Goal: Information Seeking & Learning: Learn about a topic

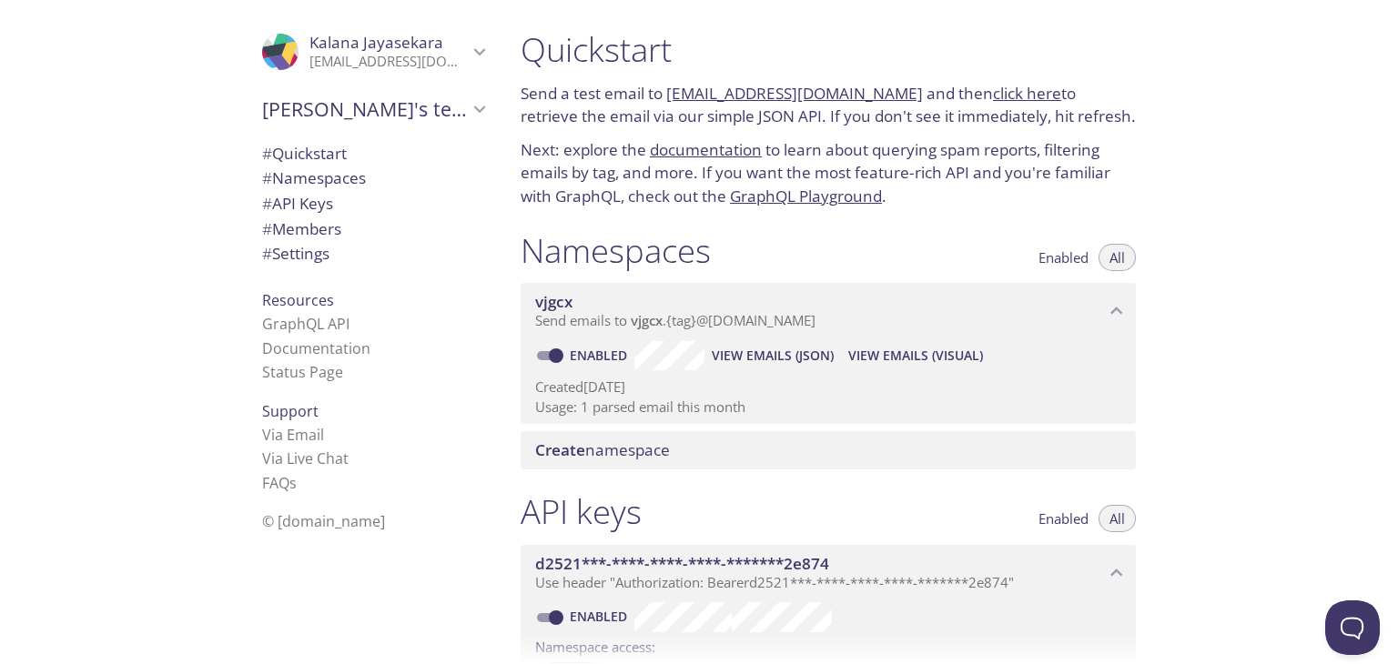
click at [129, 266] on div ".cls-1 { fill: #6d5ca8; } .cls-2 { fill: #3fc191; } .cls-3 { fill: #3b4752; } .…" at bounding box center [253, 332] width 506 height 664
click at [288, 352] on link "Documentation" at bounding box center [316, 349] width 108 height 20
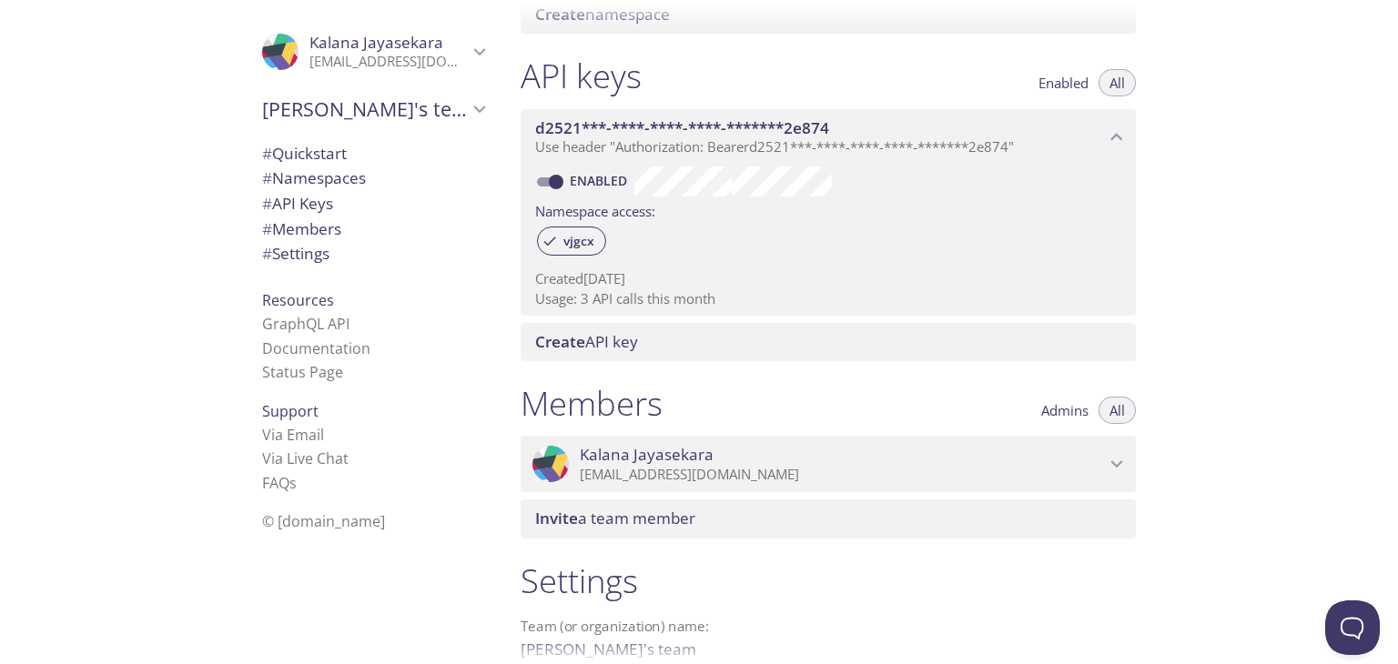
scroll to position [546, 0]
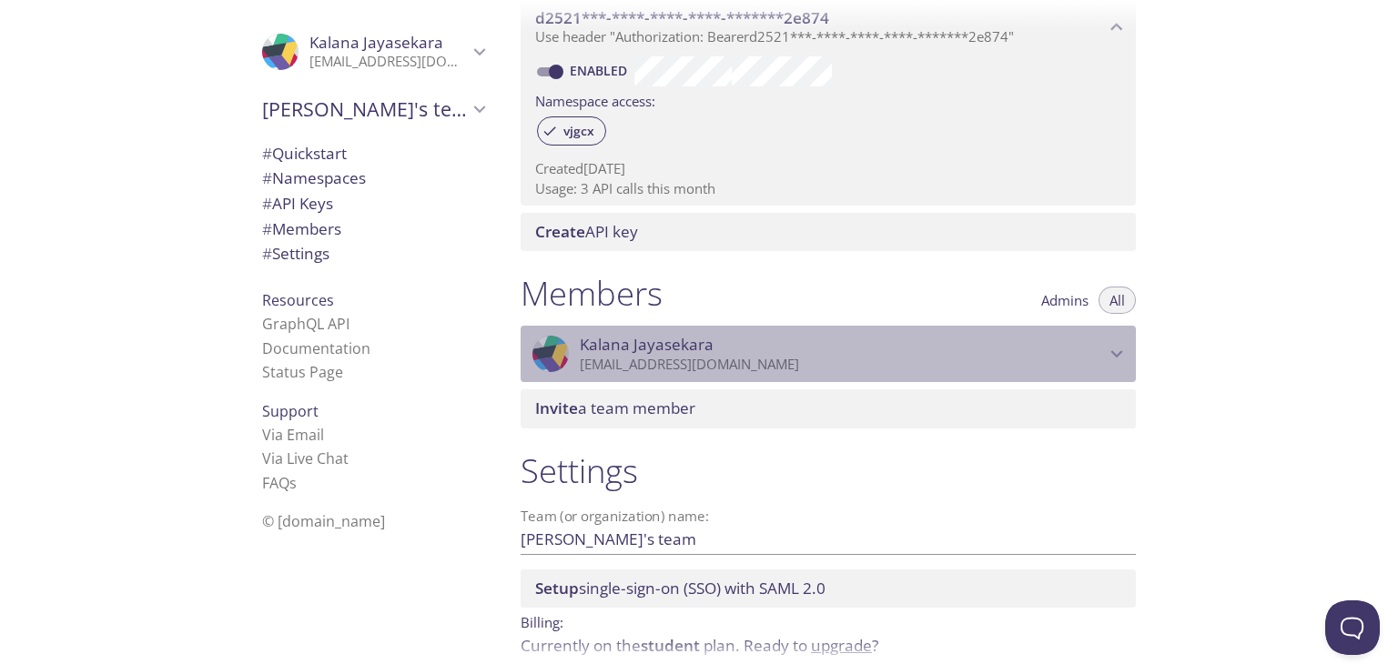
click at [775, 365] on p "[EMAIL_ADDRESS][DOMAIN_NAME]" at bounding box center [842, 365] width 525 height 18
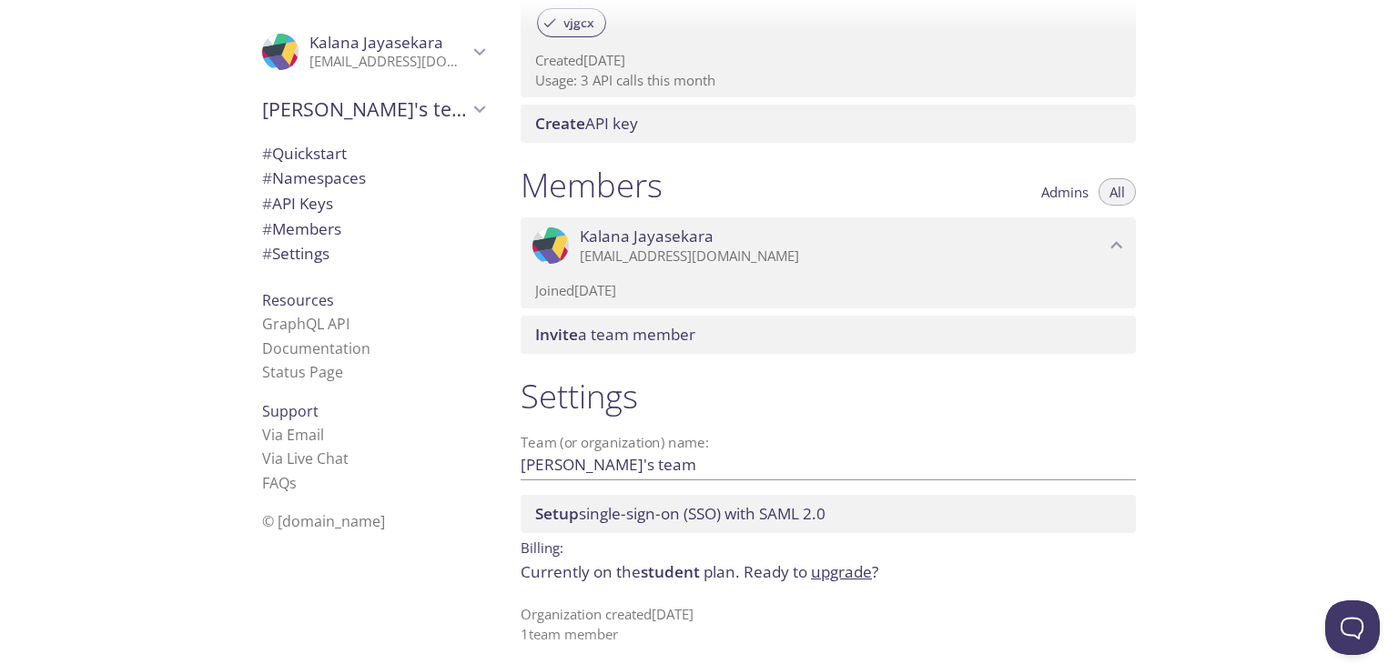
scroll to position [663, 0]
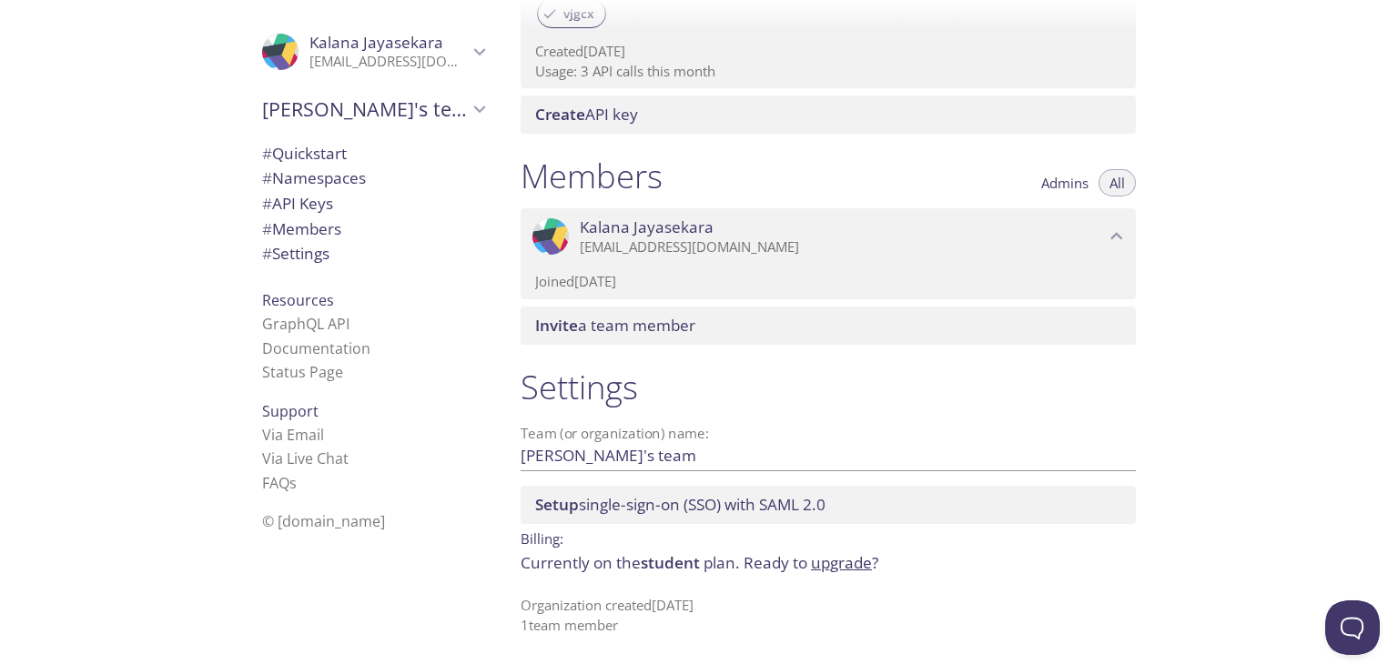
click at [423, 40] on span "[PERSON_NAME]" at bounding box center [376, 42] width 134 height 21
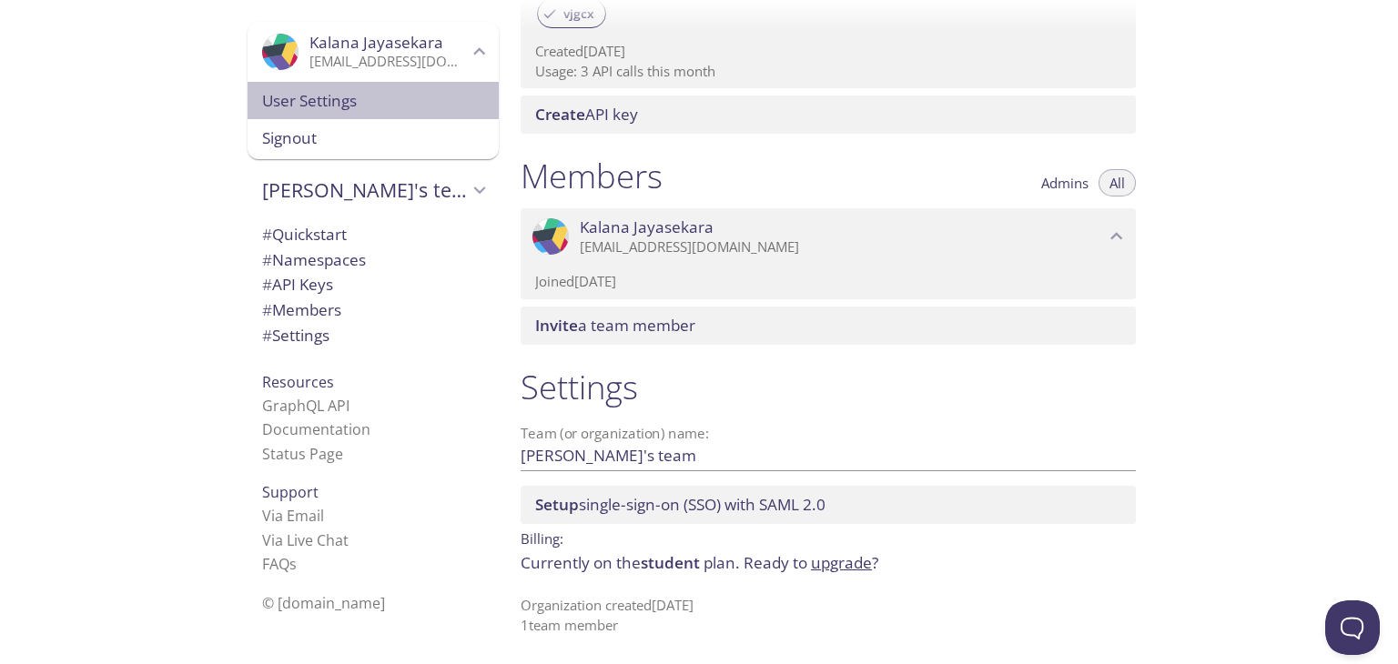
click at [297, 92] on span "User Settings" at bounding box center [373, 101] width 222 height 24
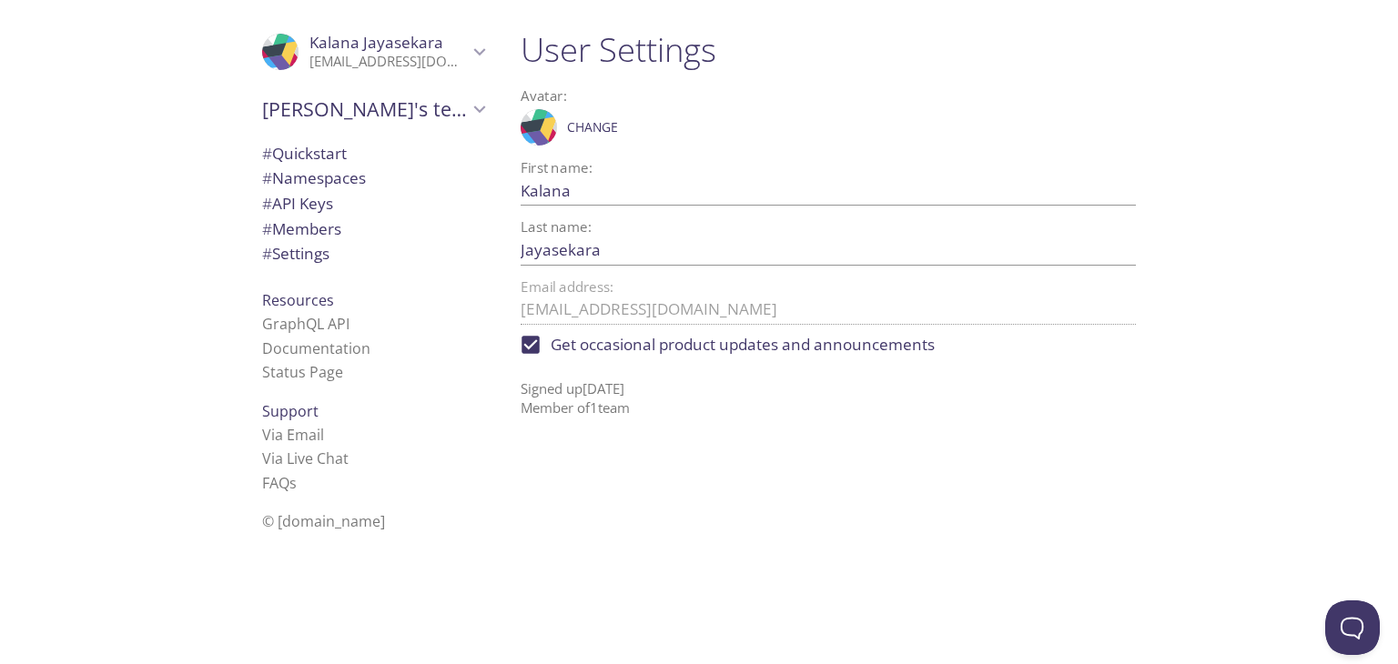
click at [302, 111] on span "[PERSON_NAME]'s team" at bounding box center [365, 108] width 206 height 25
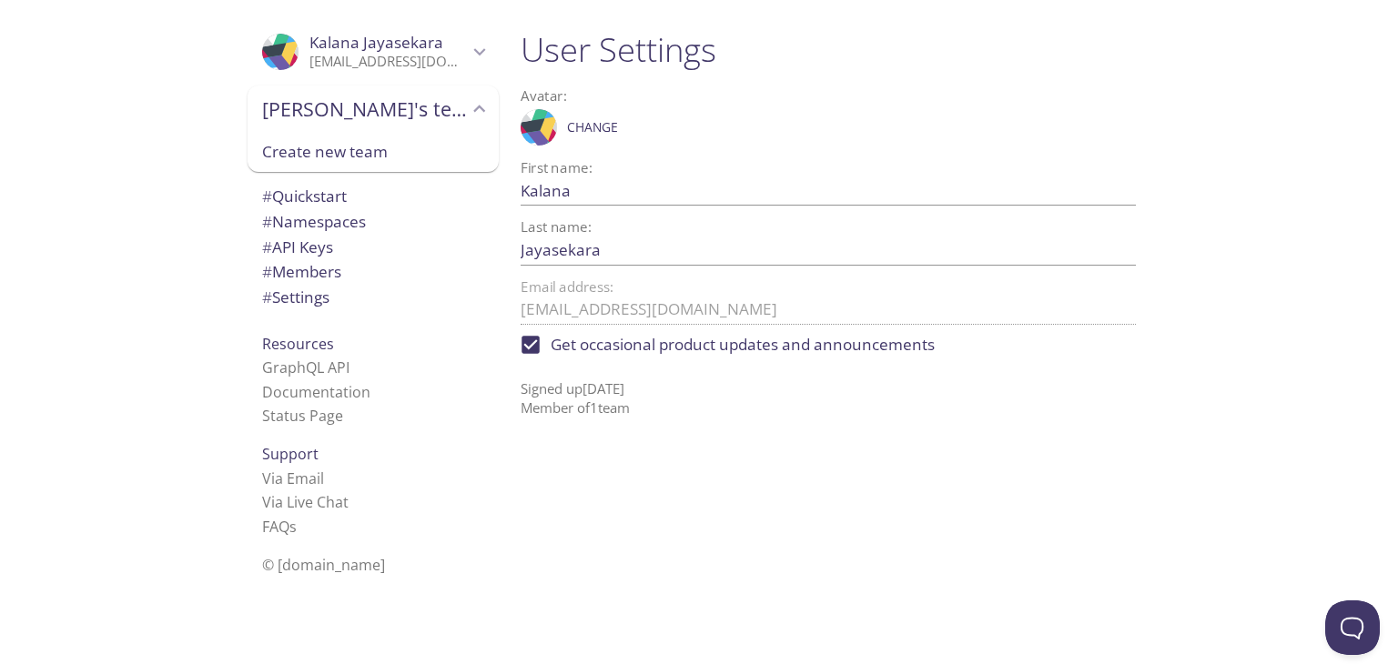
click at [319, 195] on span "# Quickstart" at bounding box center [304, 196] width 85 height 21
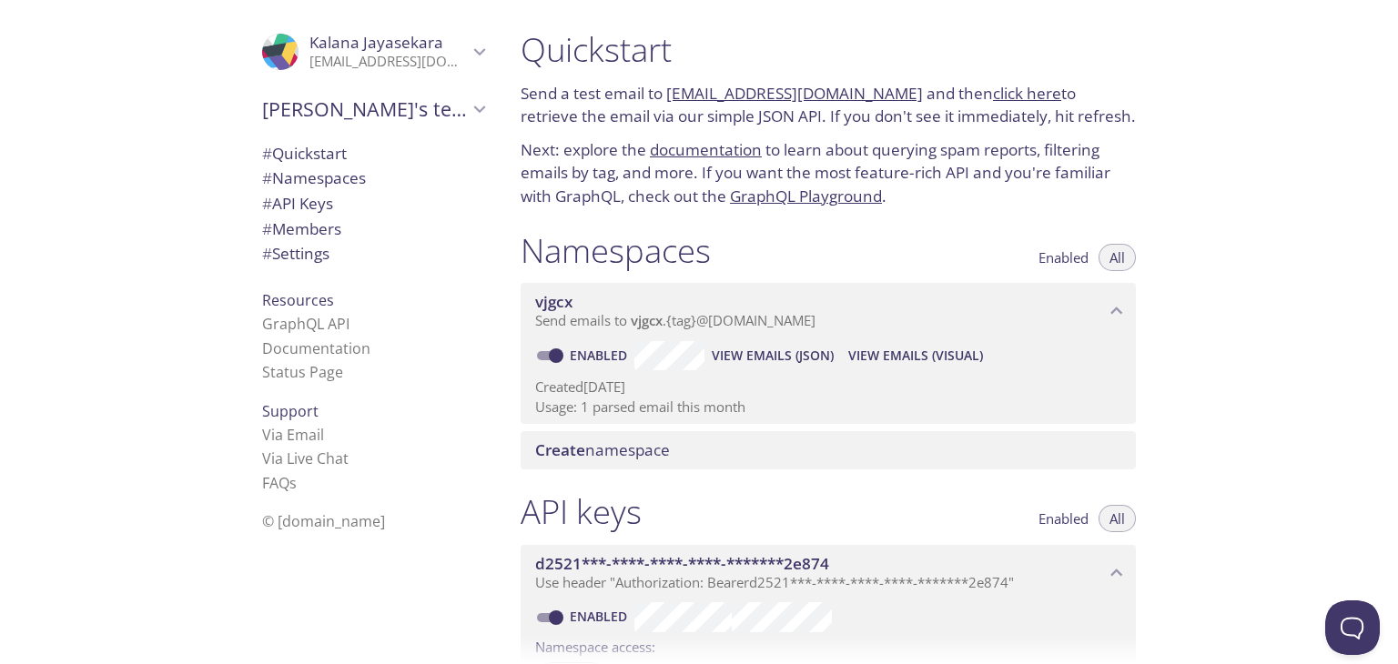
click at [562, 308] on span "vjgcx" at bounding box center [553, 301] width 37 height 21
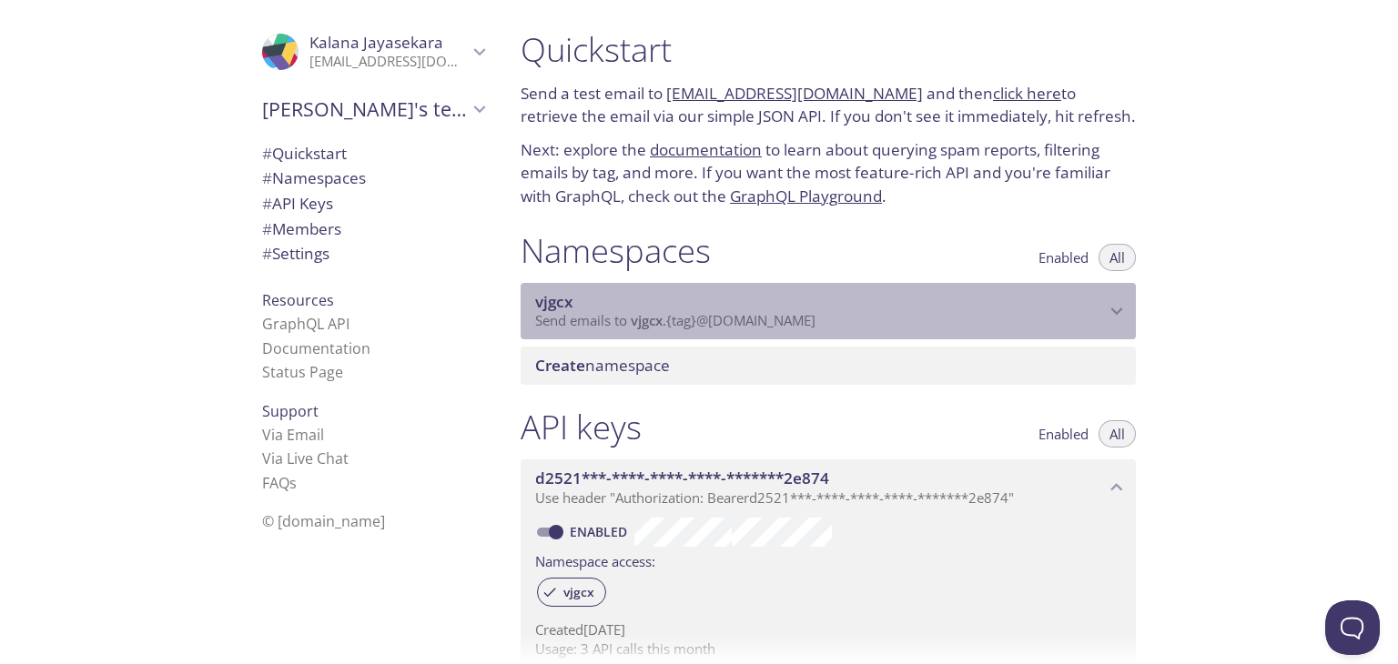
click at [562, 308] on span "vjgcx" at bounding box center [553, 301] width 37 height 21
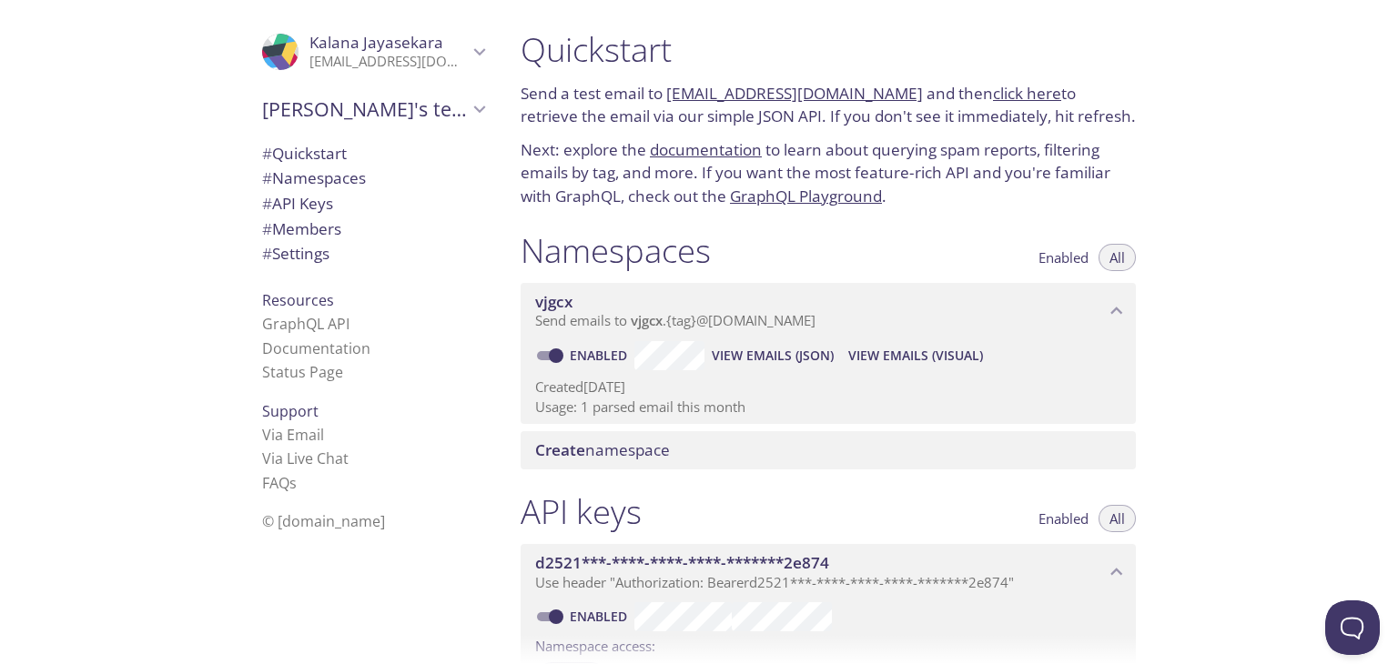
click at [562, 308] on span "vjgcx" at bounding box center [553, 301] width 37 height 21
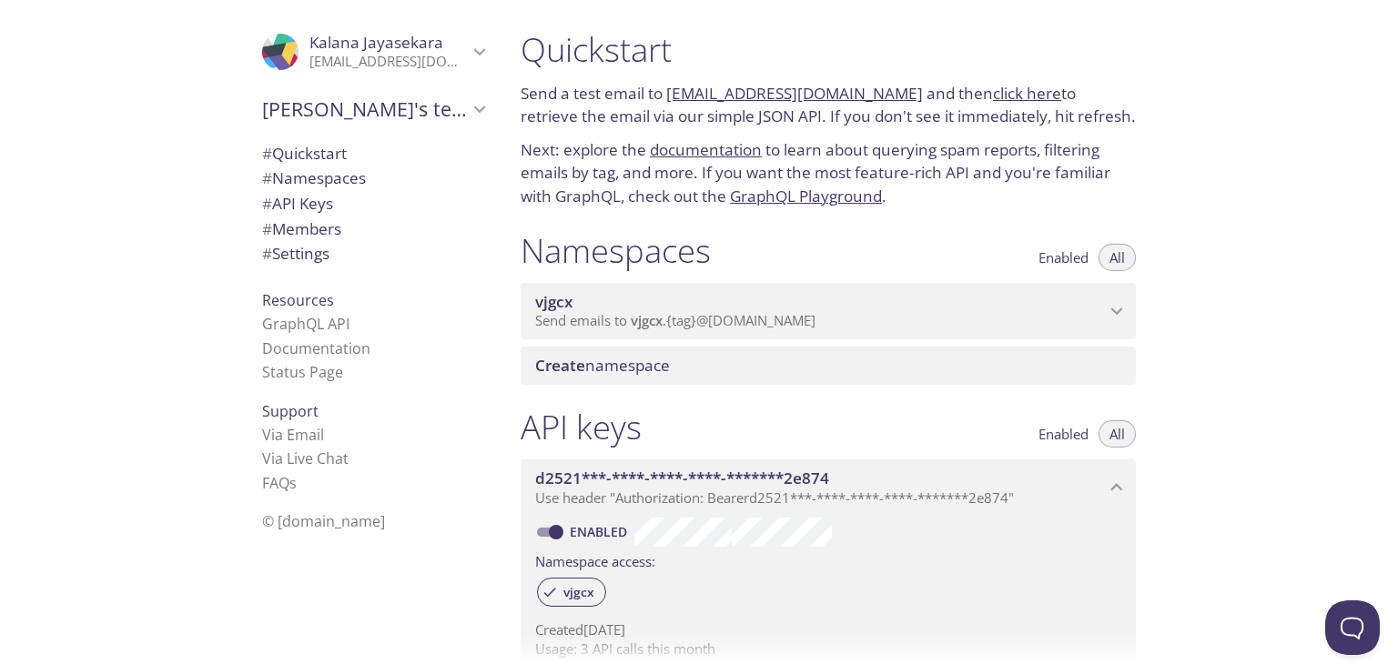
click at [570, 481] on span "d2521***-****-****-****-*******2e874" at bounding box center [682, 478] width 294 height 21
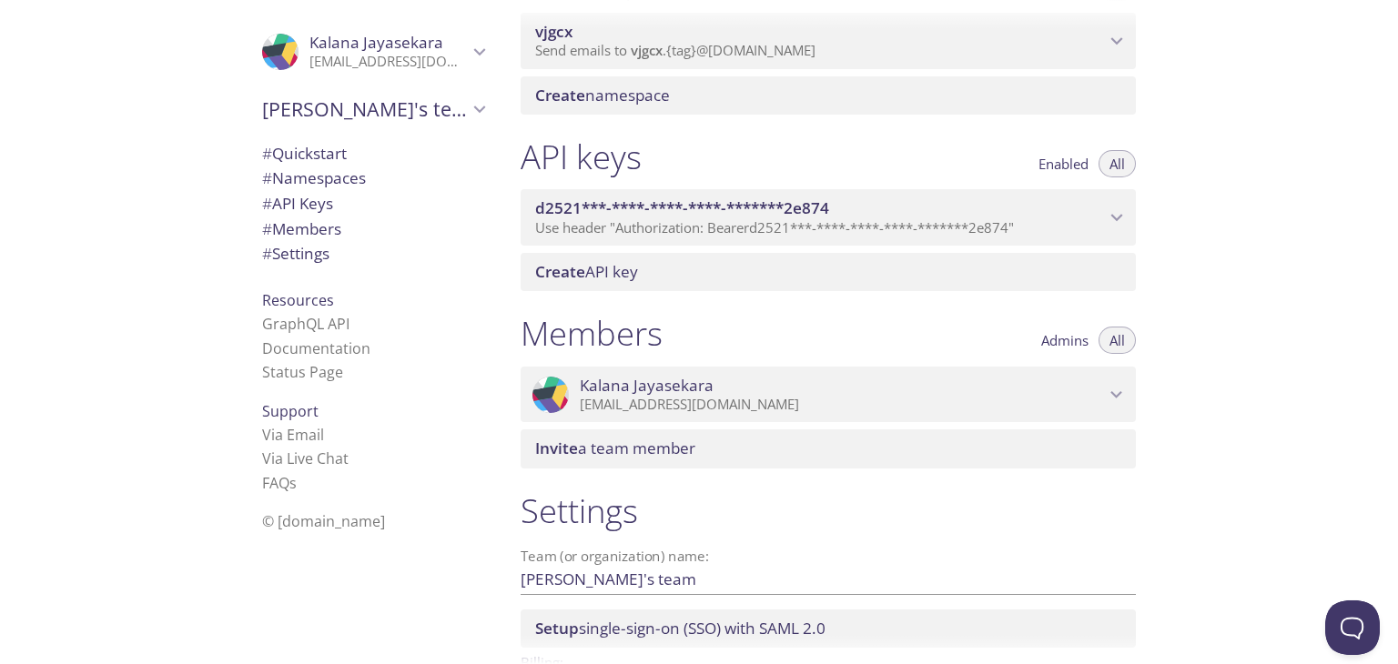
scroll to position [273, 0]
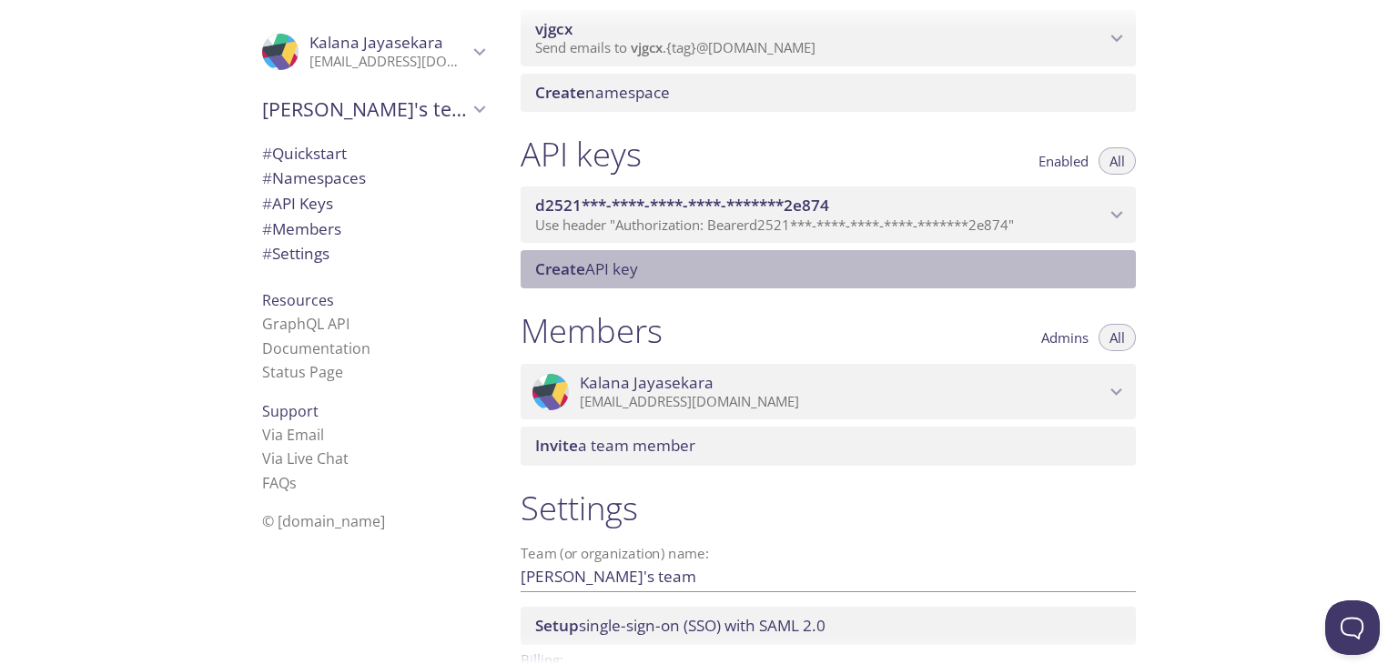
click at [601, 284] on div "Create API key" at bounding box center [828, 269] width 615 height 38
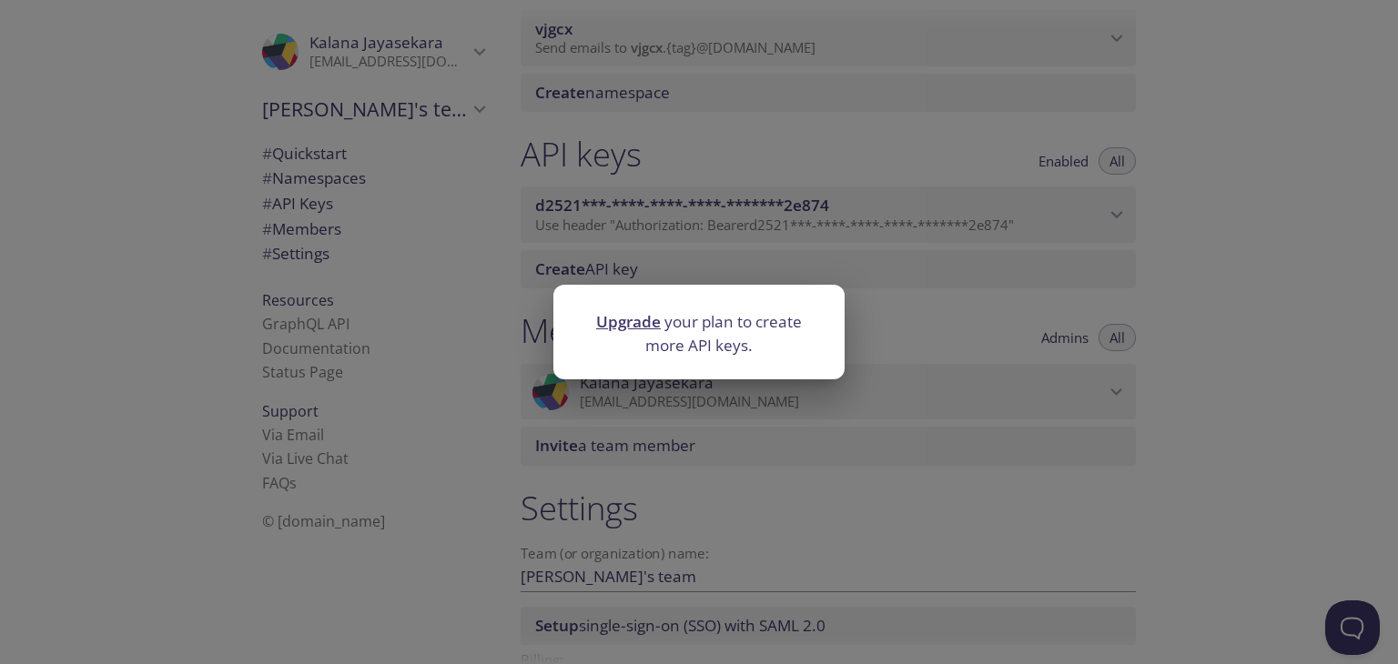
click at [946, 321] on div "Upgrade your plan to create more API keys." at bounding box center [699, 332] width 1398 height 664
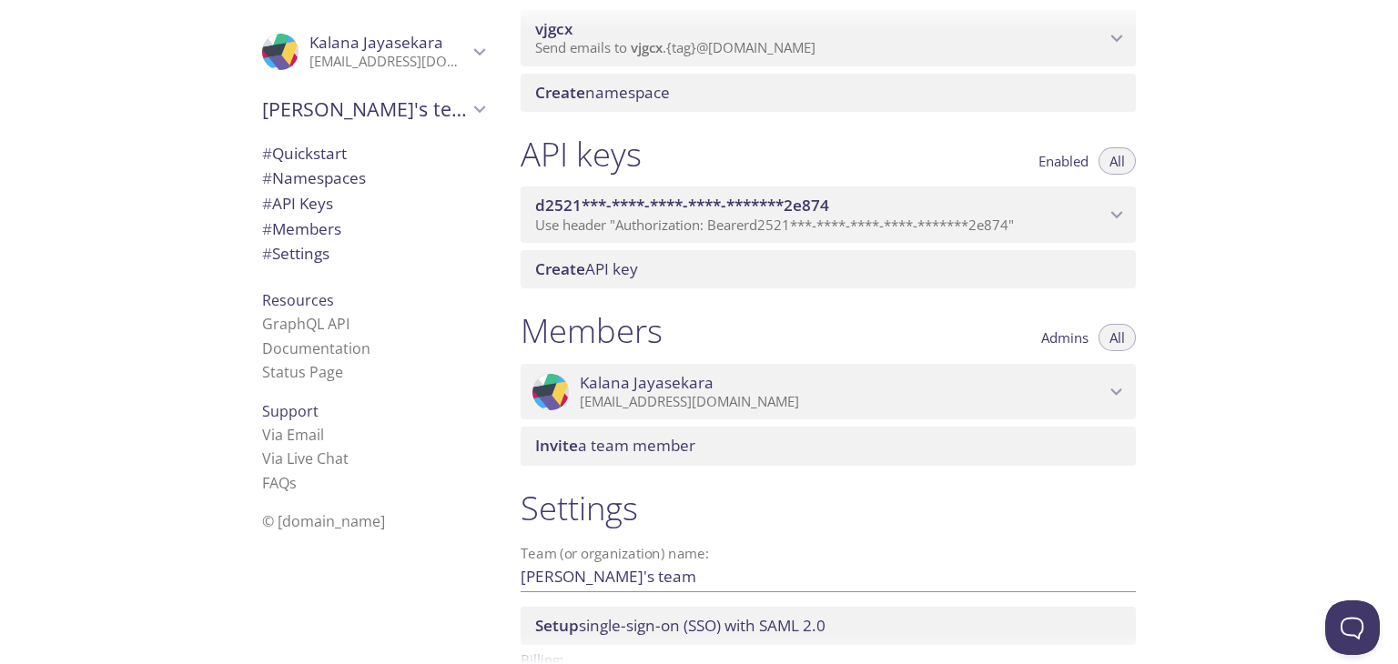
scroll to position [91, 0]
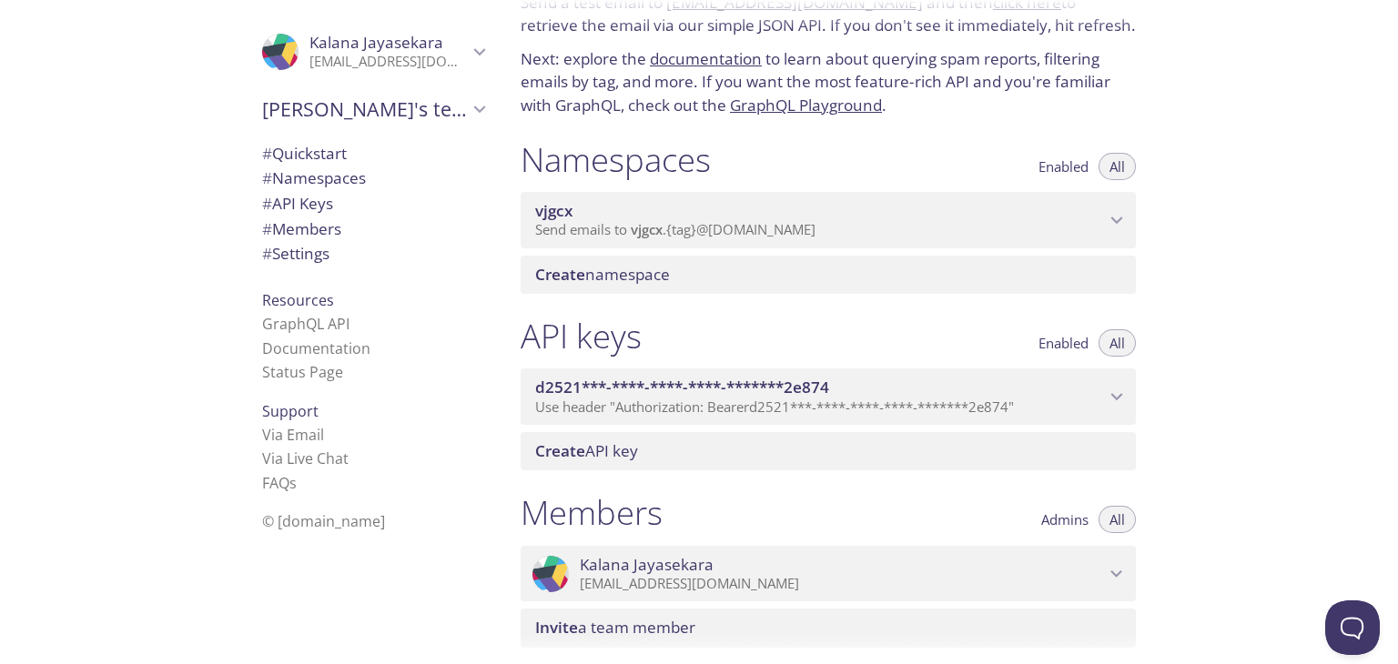
click at [979, 396] on span "d2521***-****-****-****-*******2e874" at bounding box center [820, 388] width 570 height 20
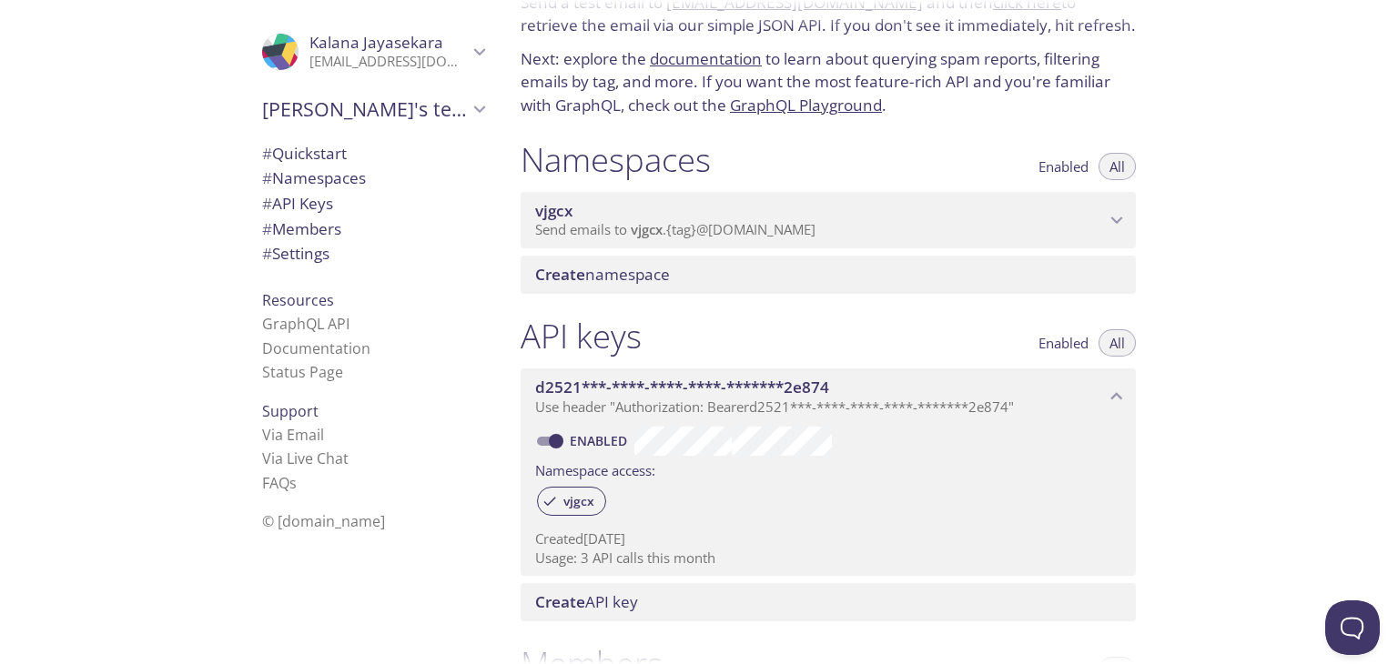
scroll to position [182, 0]
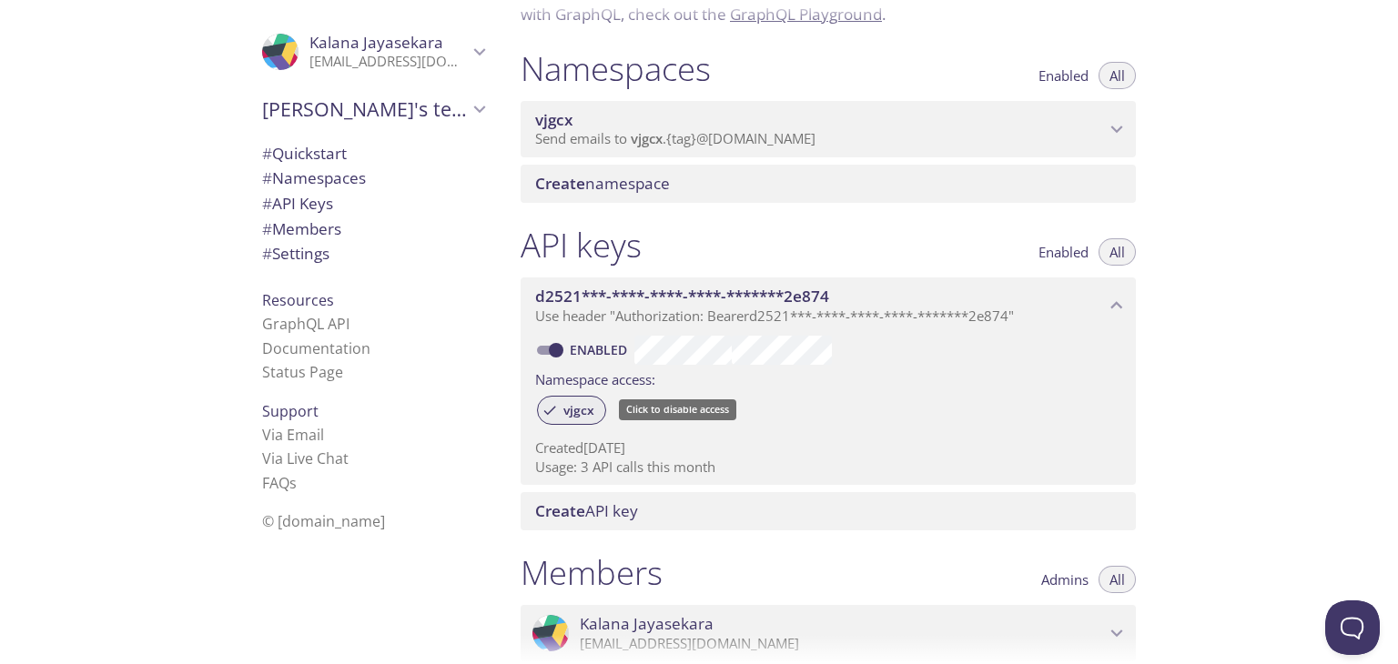
click at [586, 407] on span "vjgcx" at bounding box center [578, 410] width 53 height 16
click at [574, 397] on div "vjgcx" at bounding box center [571, 410] width 69 height 29
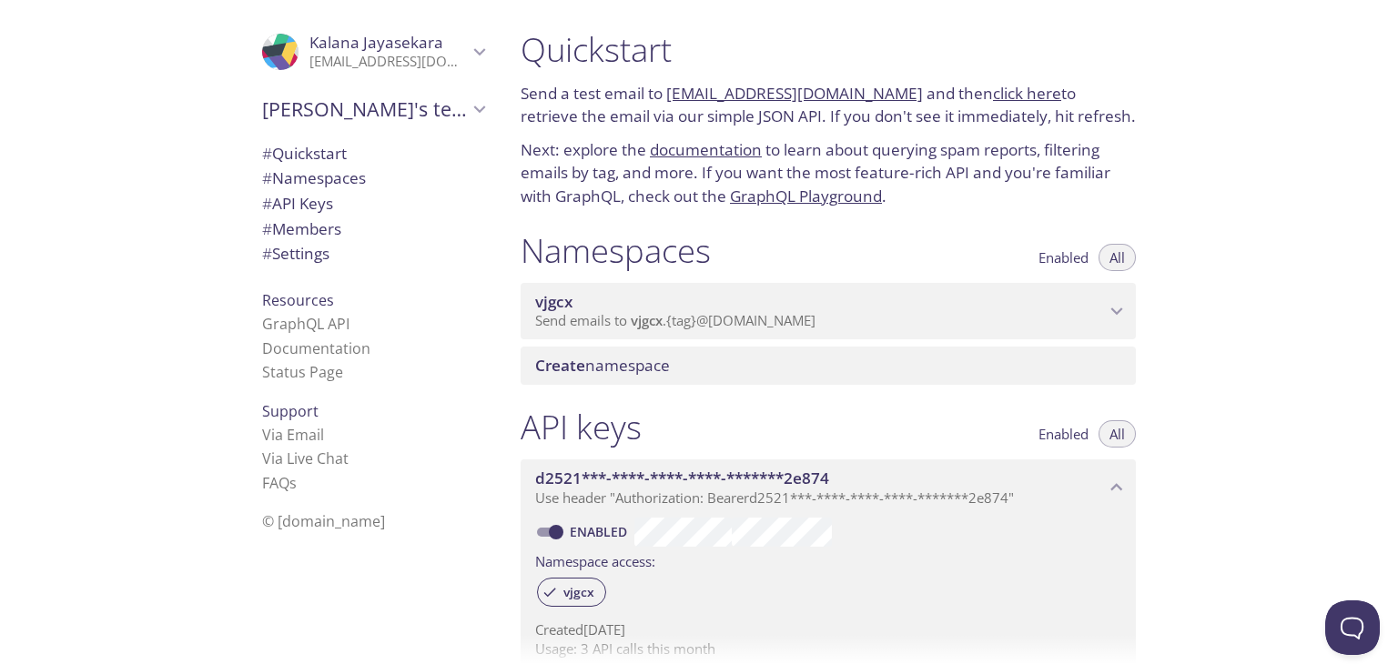
click at [669, 296] on span "vjgcx" at bounding box center [820, 302] width 570 height 20
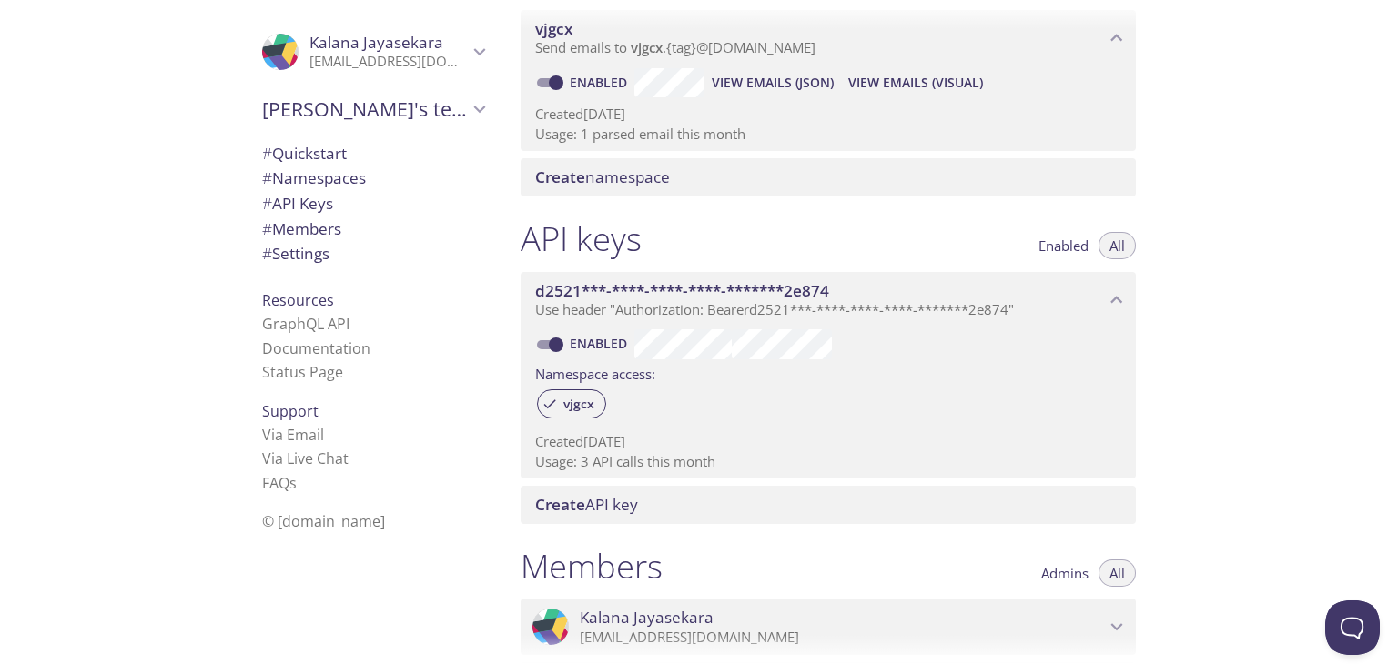
scroll to position [546, 0]
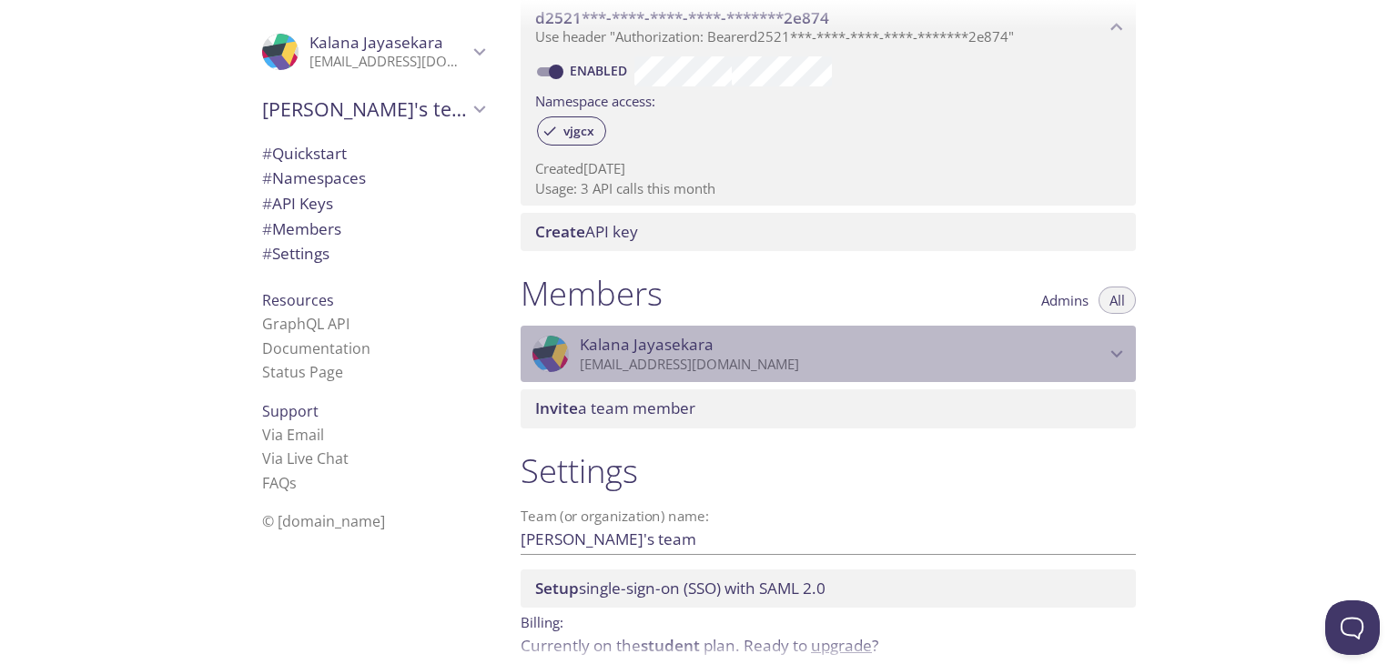
click at [687, 369] on p "[EMAIL_ADDRESS][DOMAIN_NAME]" at bounding box center [842, 365] width 525 height 18
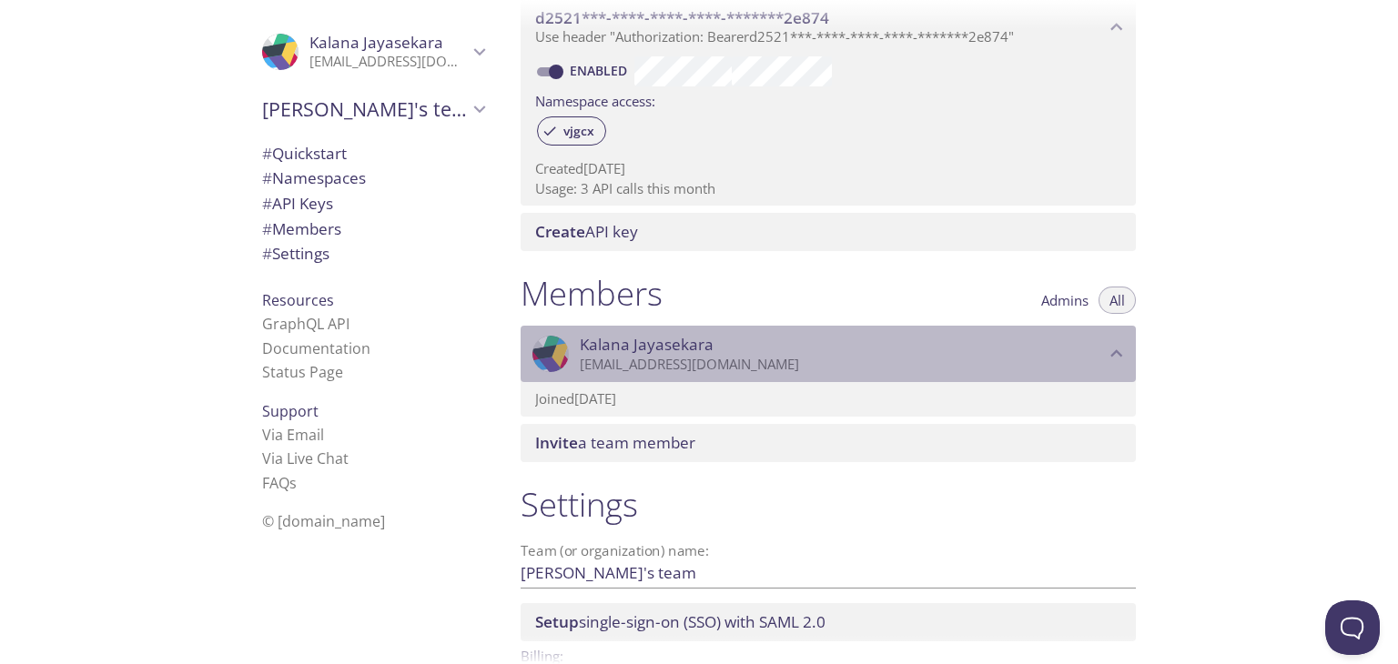
click at [687, 369] on p "[EMAIL_ADDRESS][DOMAIN_NAME]" at bounding box center [842, 365] width 525 height 18
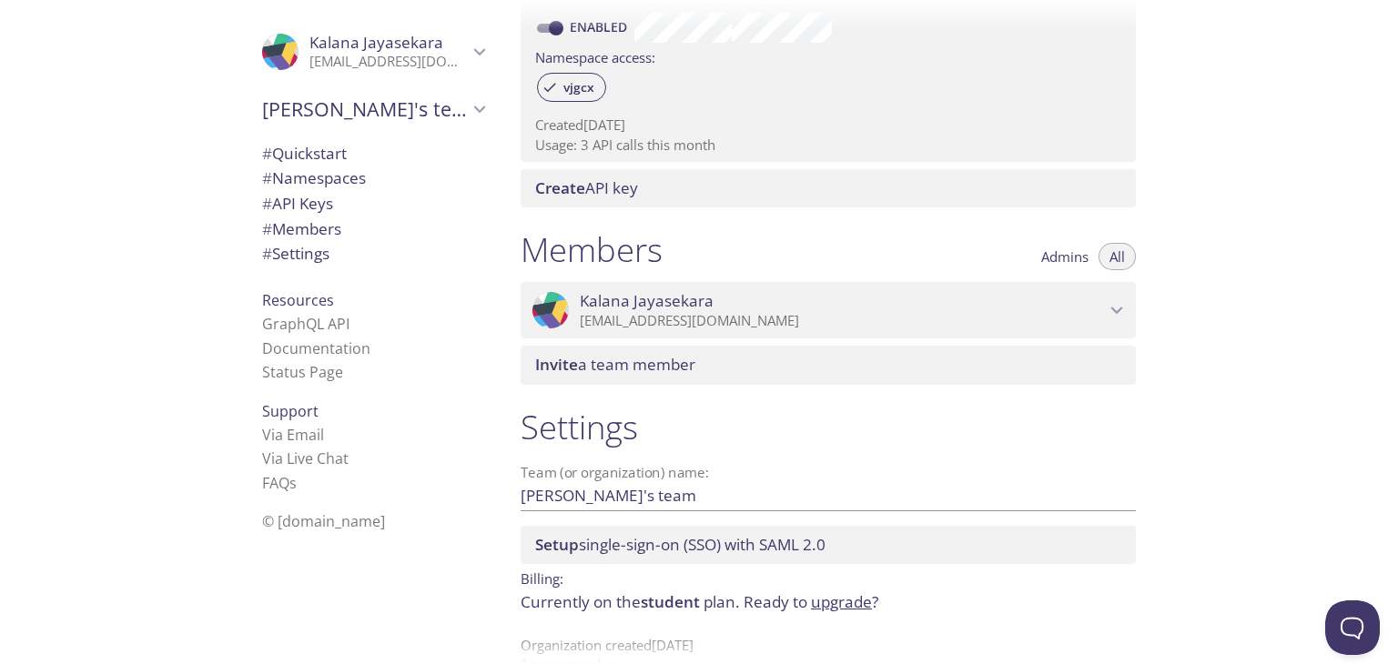
scroll to position [630, 0]
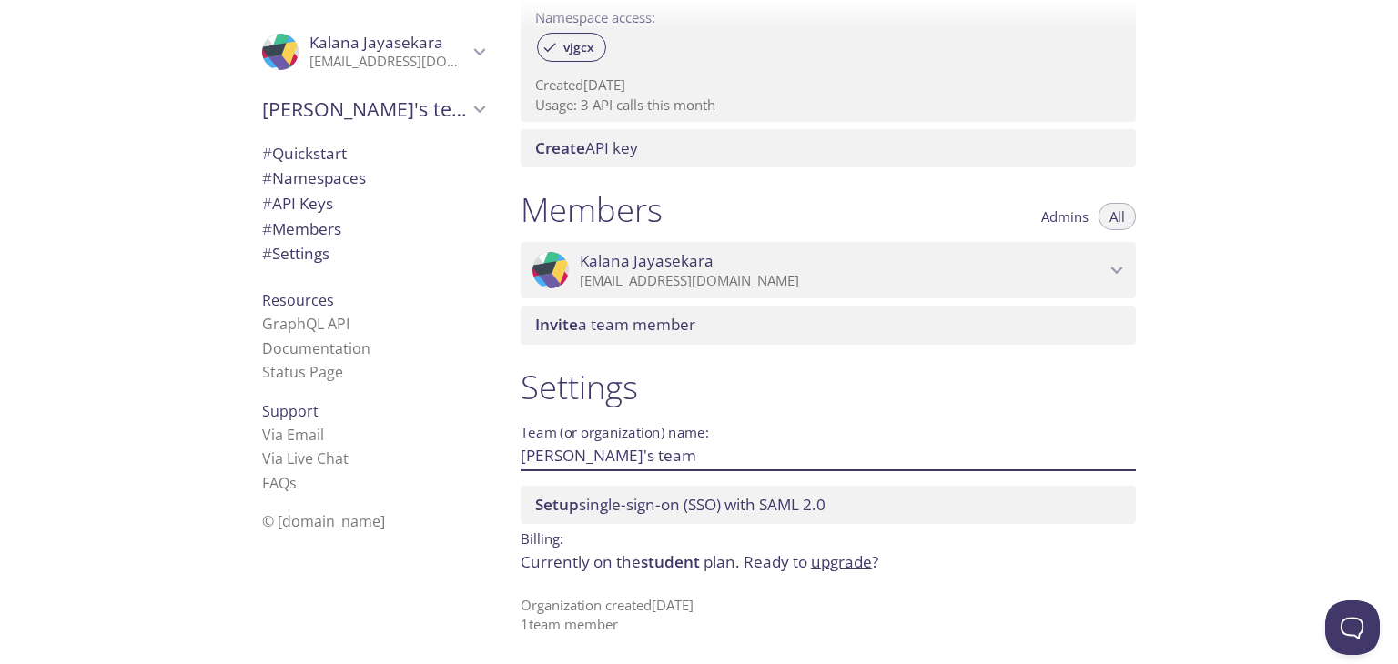
drag, startPoint x: 637, startPoint y: 456, endPoint x: 524, endPoint y: 458, distance: 112.9
click at [524, 458] on input "[PERSON_NAME]'s team" at bounding box center [799, 455] width 557 height 30
click at [734, 458] on input "[PERSON_NAME]'s team" at bounding box center [799, 455] width 557 height 30
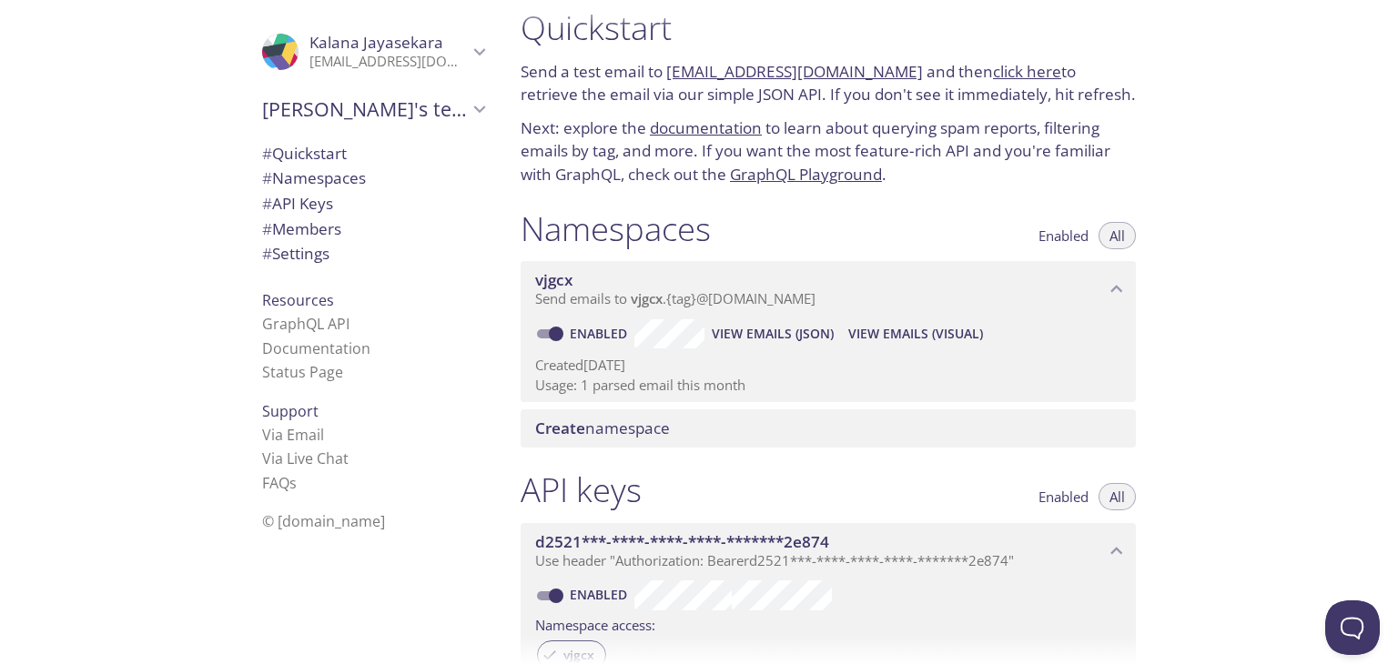
scroll to position [0, 0]
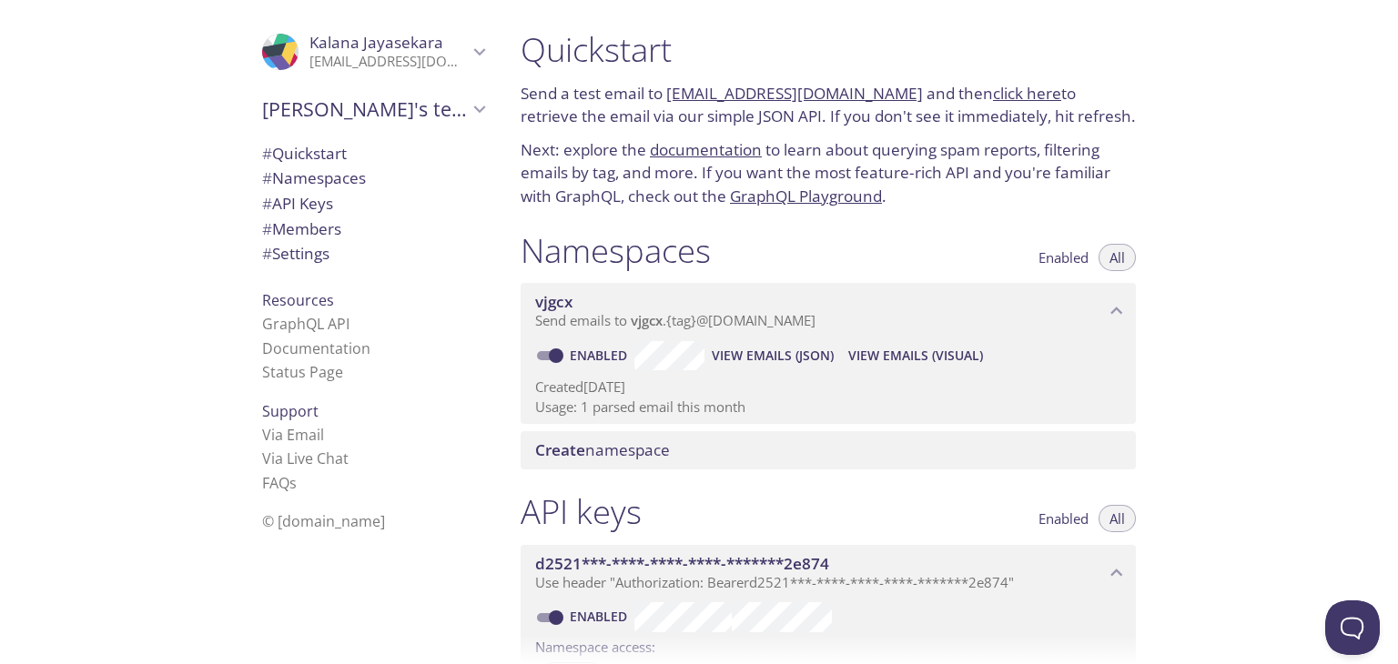
click at [1054, 258] on span "Enabled" at bounding box center [1063, 258] width 50 height 0
click at [1120, 258] on span "All" at bounding box center [1116, 258] width 15 height 0
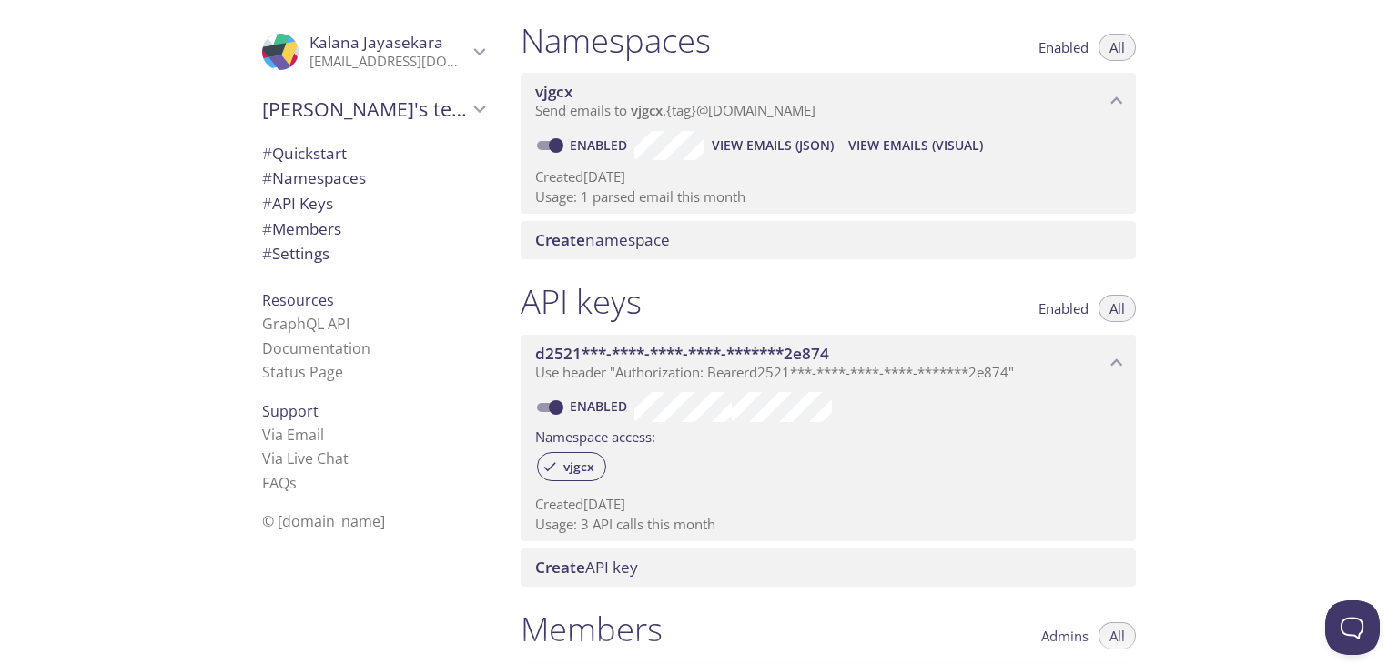
scroll to position [182, 0]
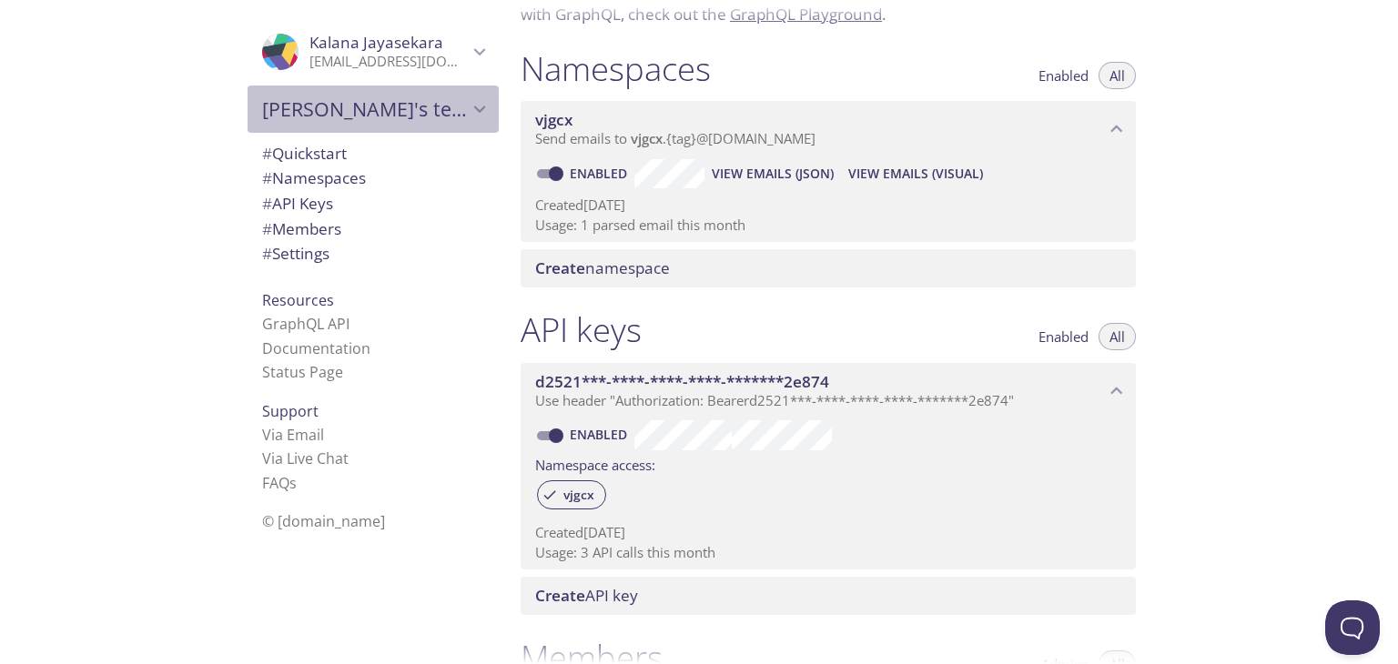
click at [349, 117] on span "[PERSON_NAME]'s team" at bounding box center [365, 108] width 206 height 25
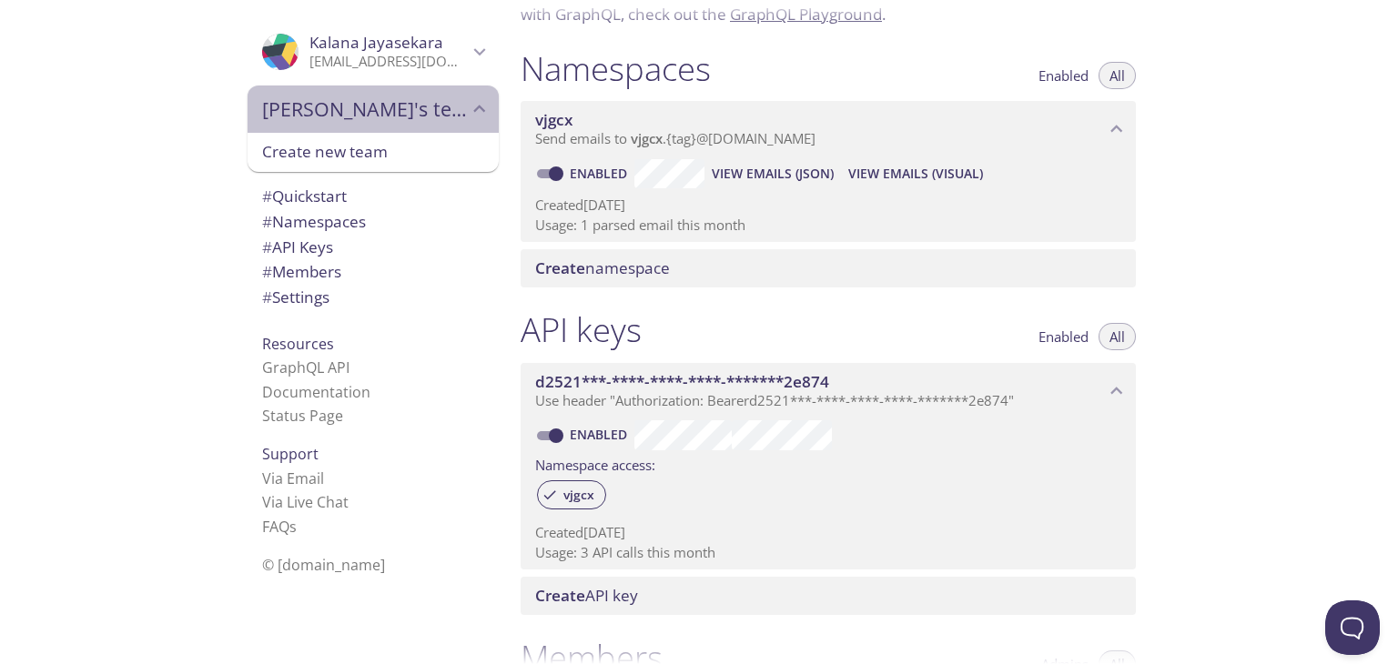
click at [351, 117] on span "[PERSON_NAME]'s team" at bounding box center [365, 108] width 206 height 25
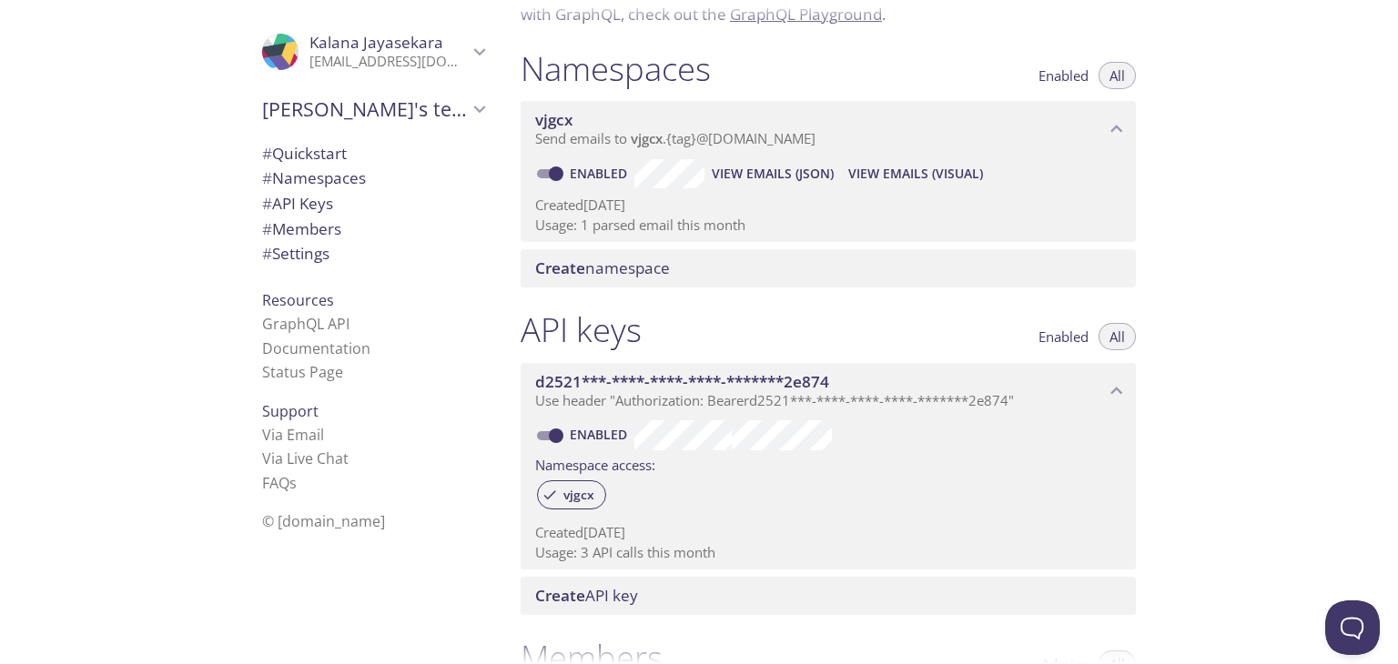
click at [290, 258] on span "# Settings" at bounding box center [295, 253] width 67 height 21
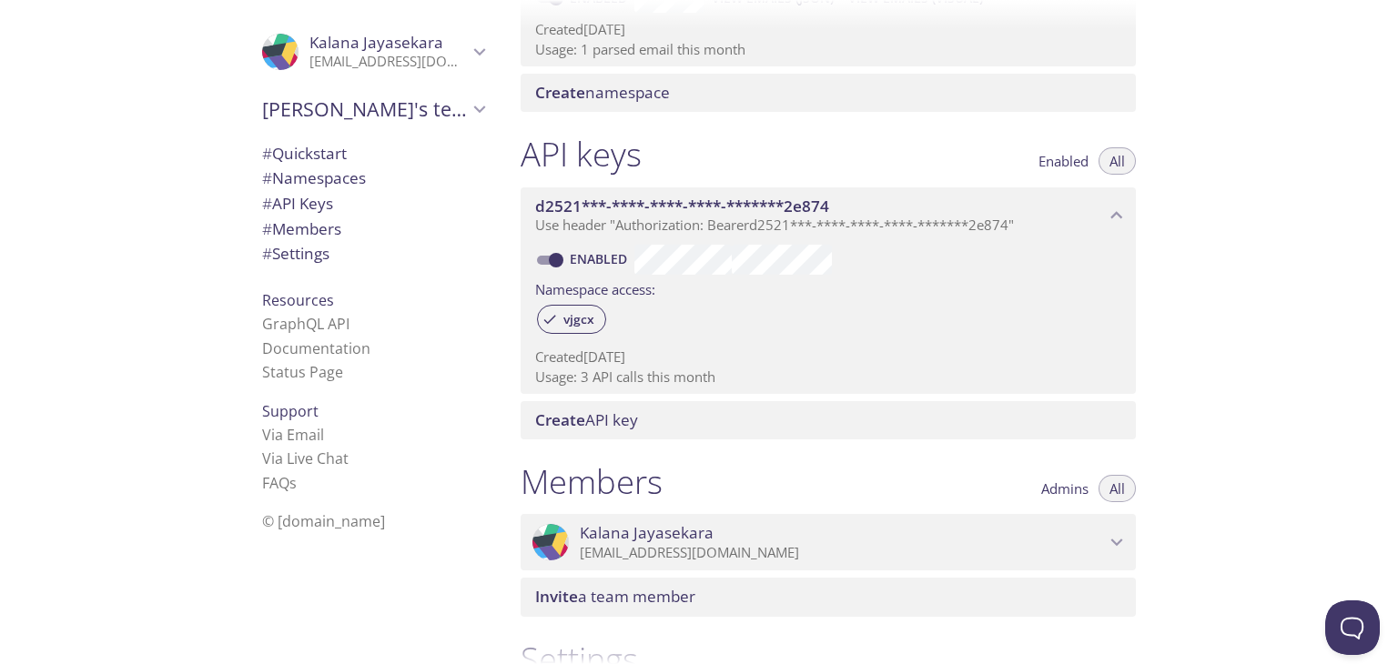
scroll to position [357, 0]
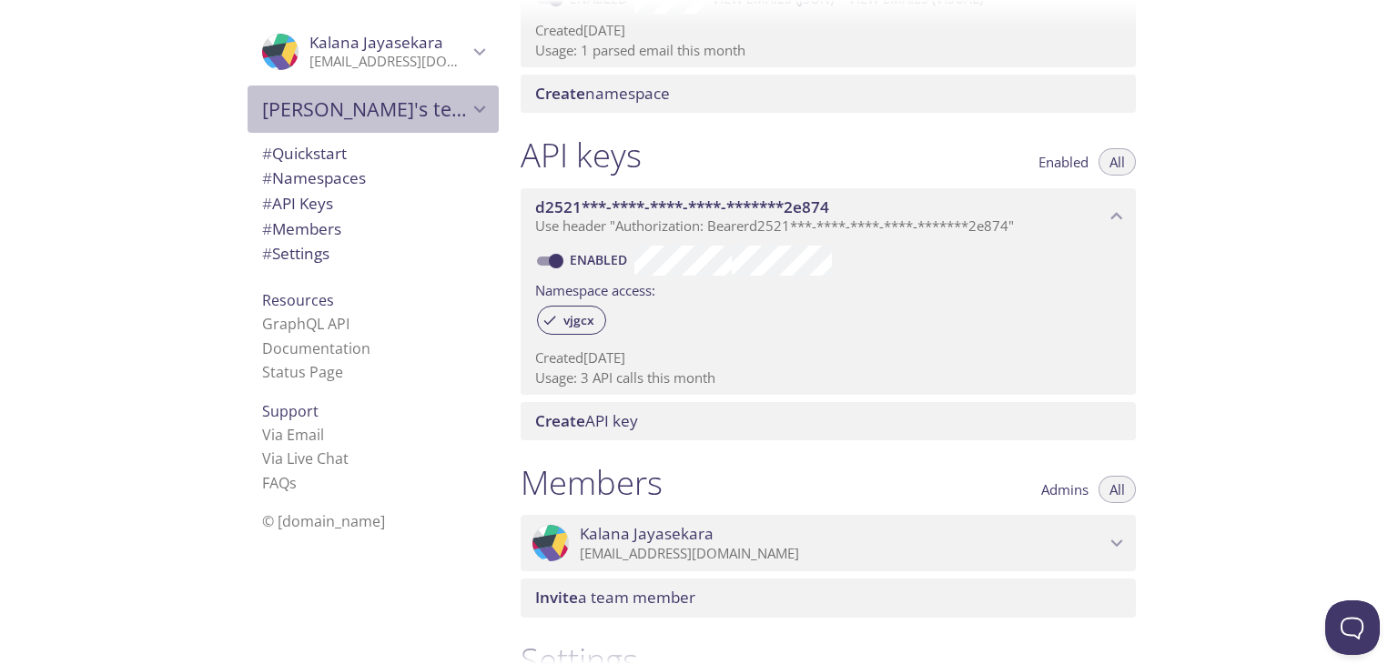
click at [374, 120] on span "[PERSON_NAME]'s team" at bounding box center [365, 108] width 206 height 25
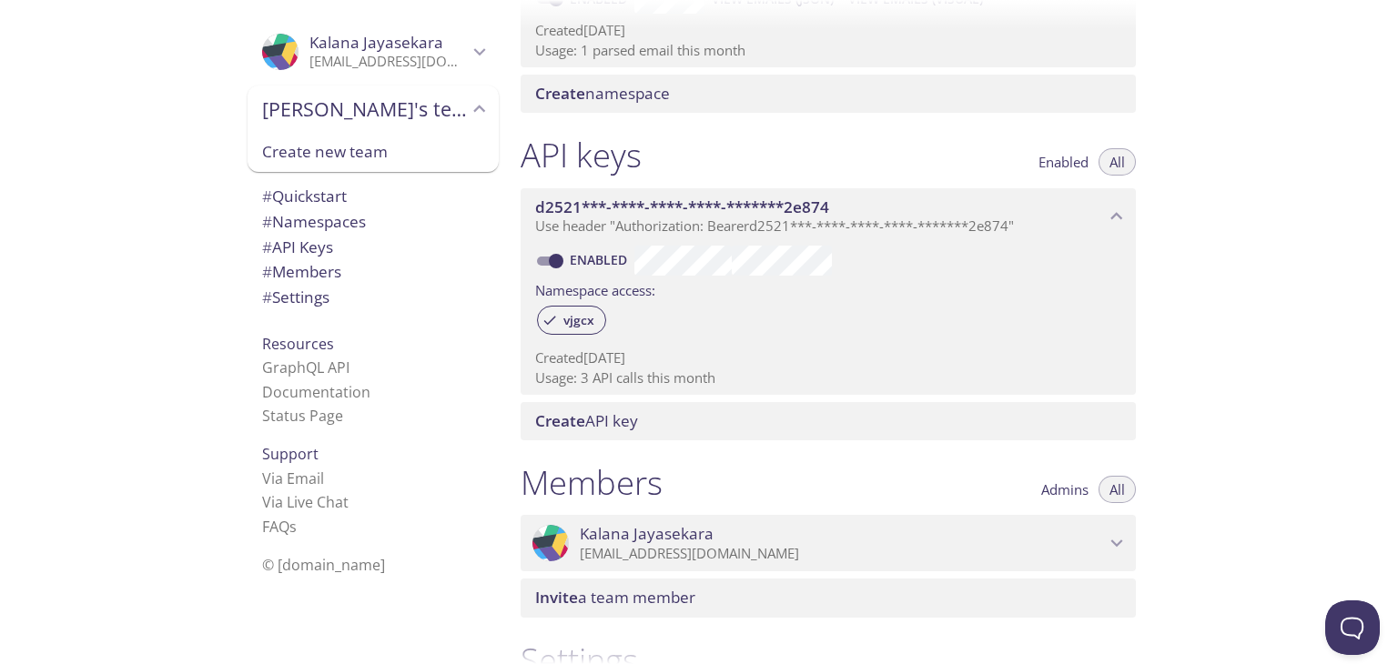
click at [361, 116] on span "[PERSON_NAME]'s team" at bounding box center [365, 108] width 206 height 25
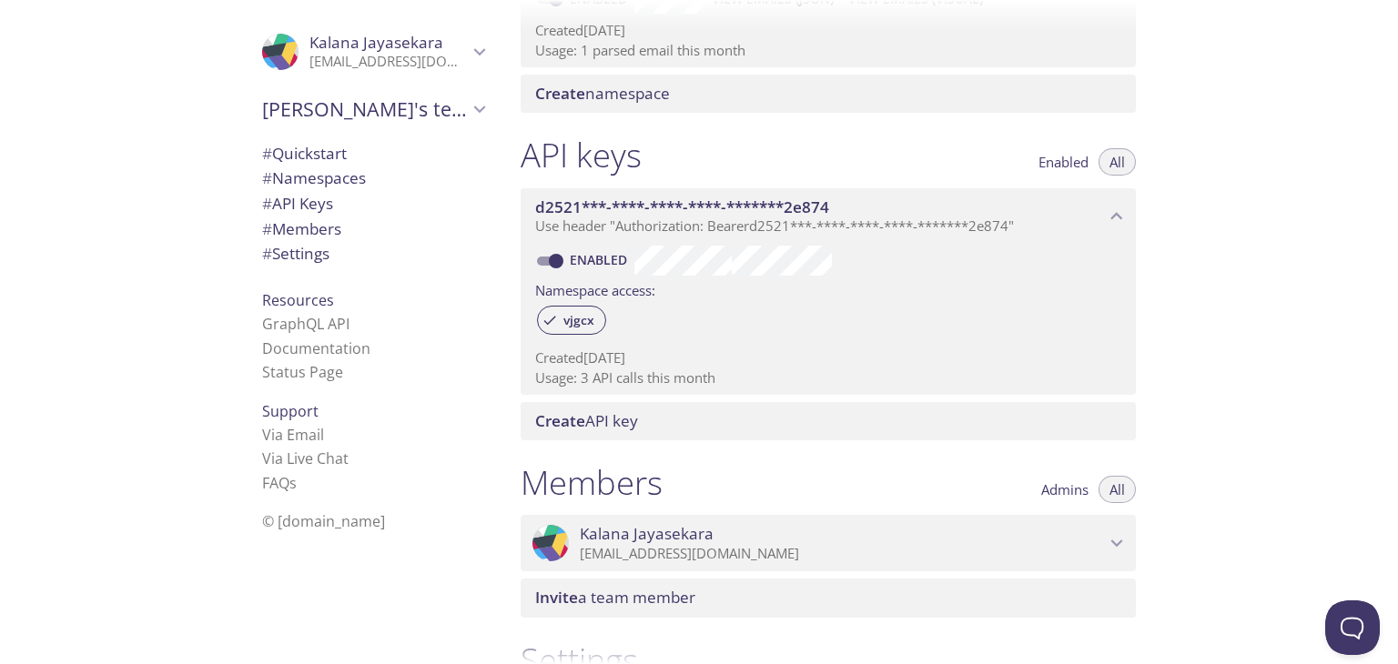
click at [396, 45] on span "[PERSON_NAME]" at bounding box center [376, 42] width 134 height 21
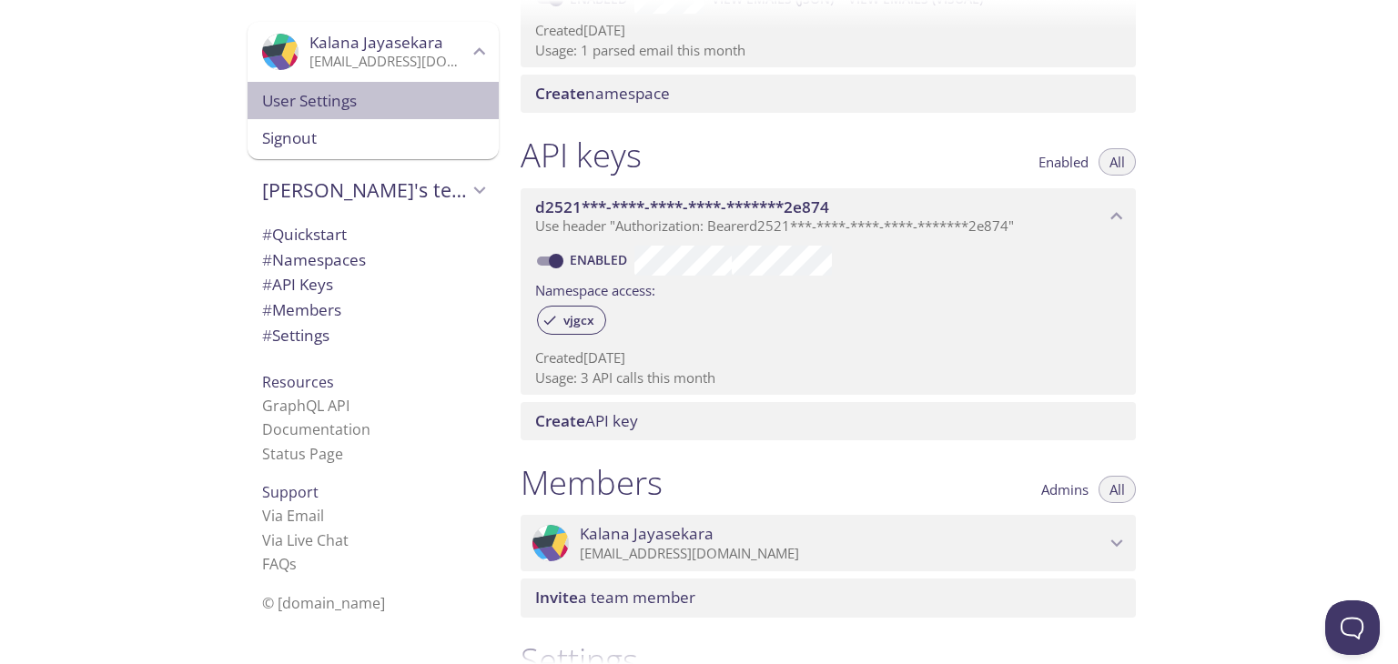
click at [373, 106] on span "User Settings" at bounding box center [373, 101] width 222 height 24
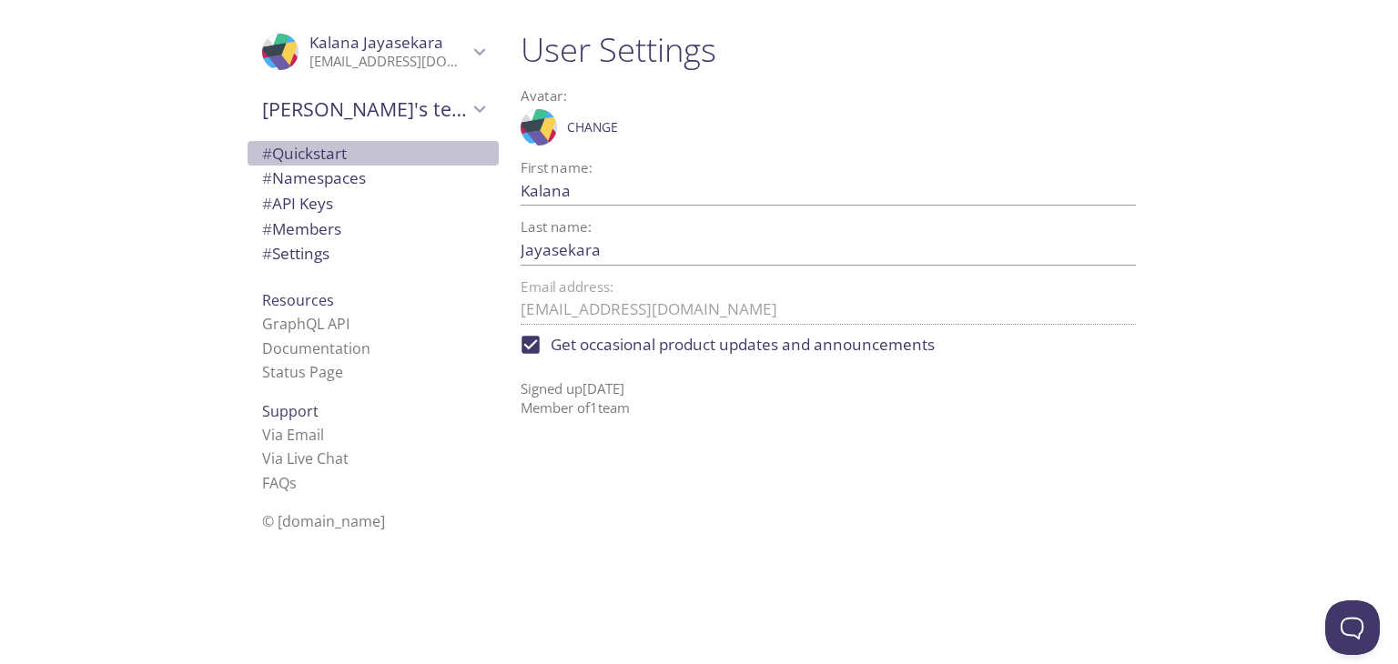
click at [329, 157] on span "# Quickstart" at bounding box center [304, 153] width 85 height 21
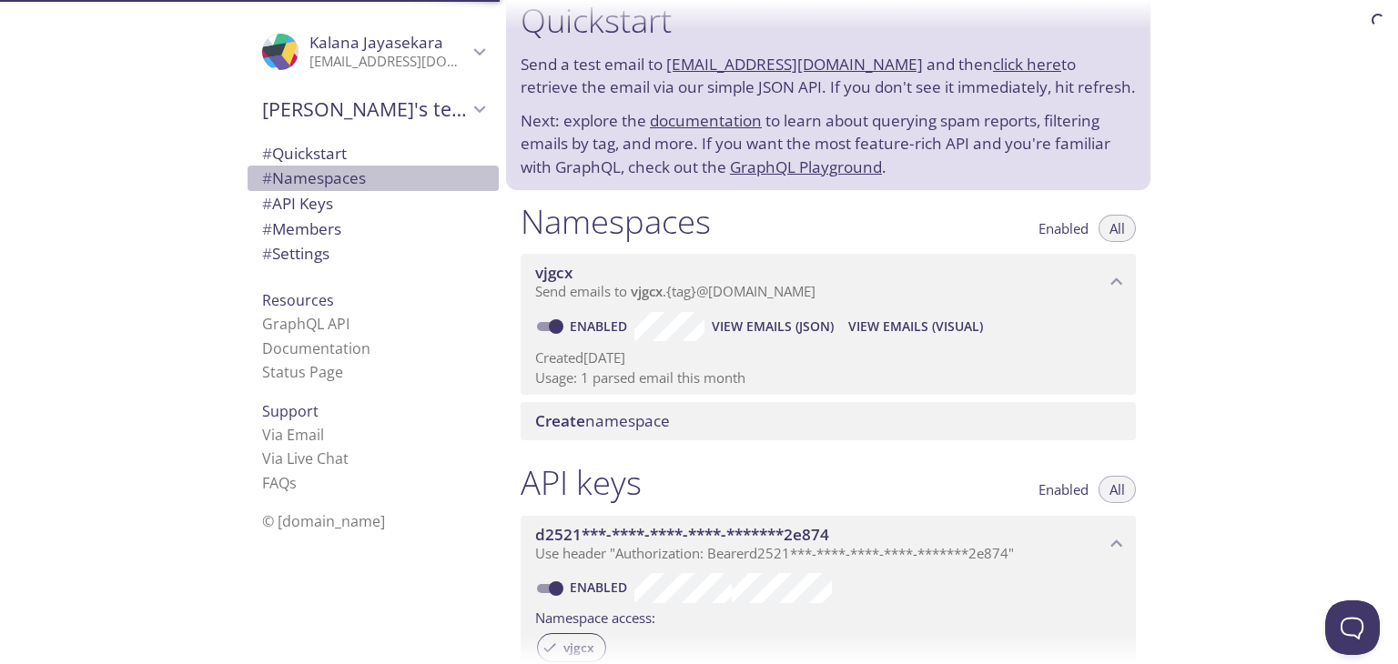
click at [329, 176] on span "# Namespaces" at bounding box center [314, 177] width 104 height 21
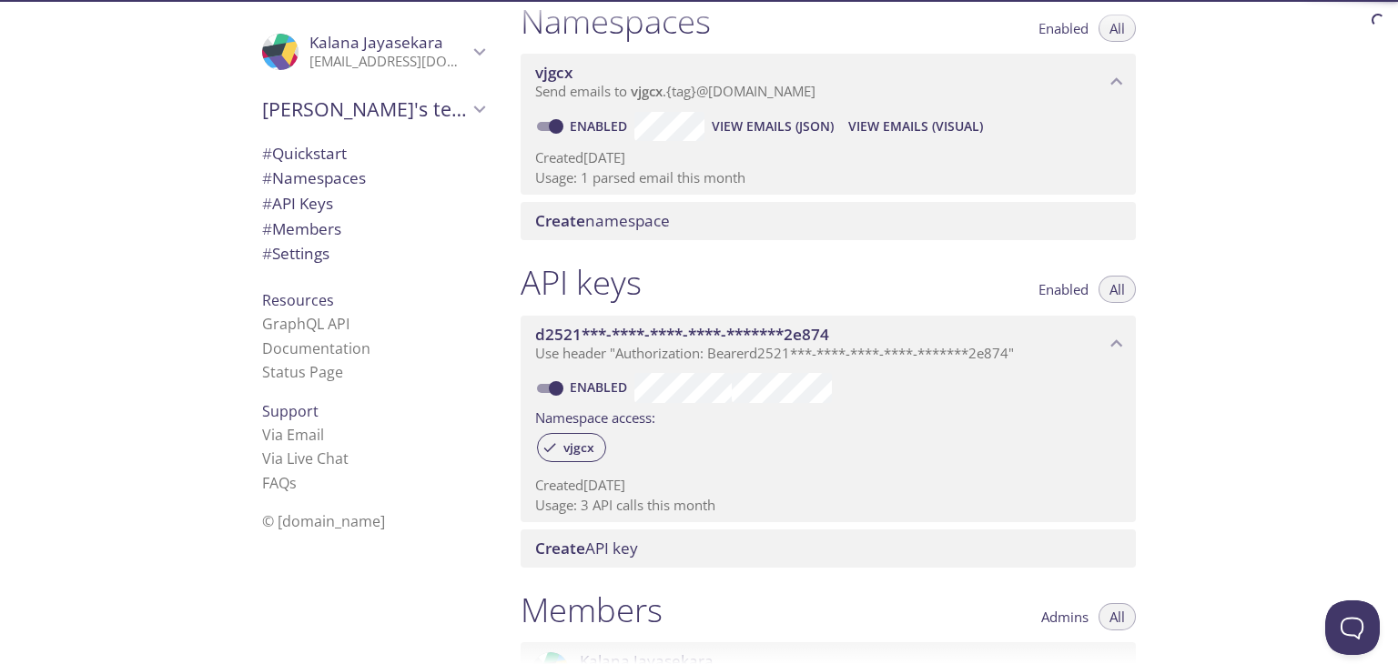
click at [309, 201] on span "# API Keys" at bounding box center [297, 203] width 71 height 21
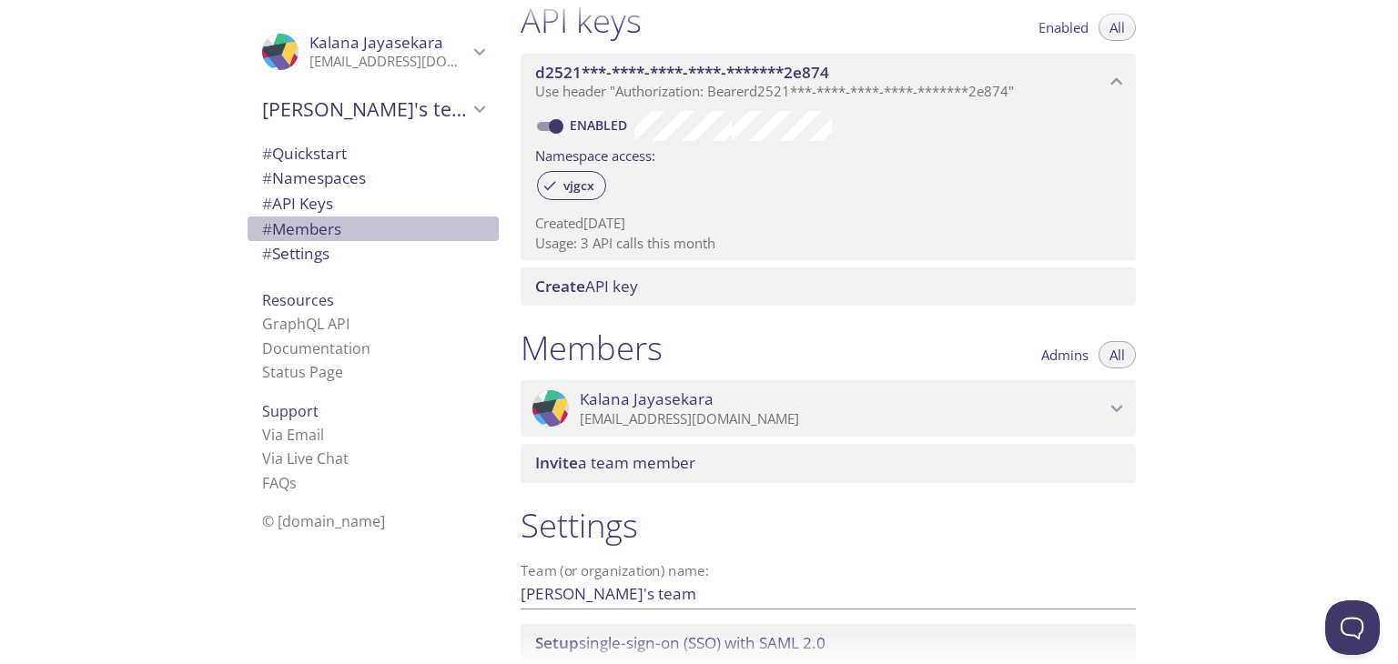
click at [302, 228] on span "# Members" at bounding box center [301, 228] width 79 height 21
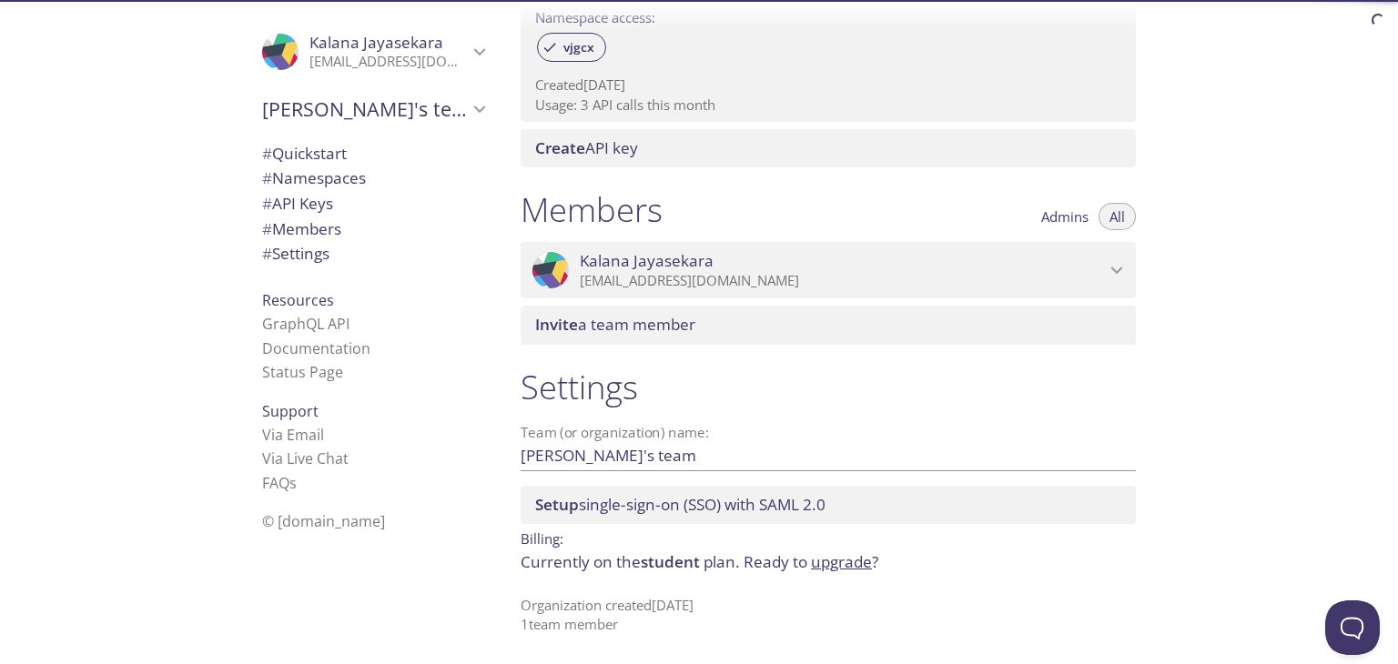
click at [304, 251] on span "# Settings" at bounding box center [295, 253] width 67 height 21
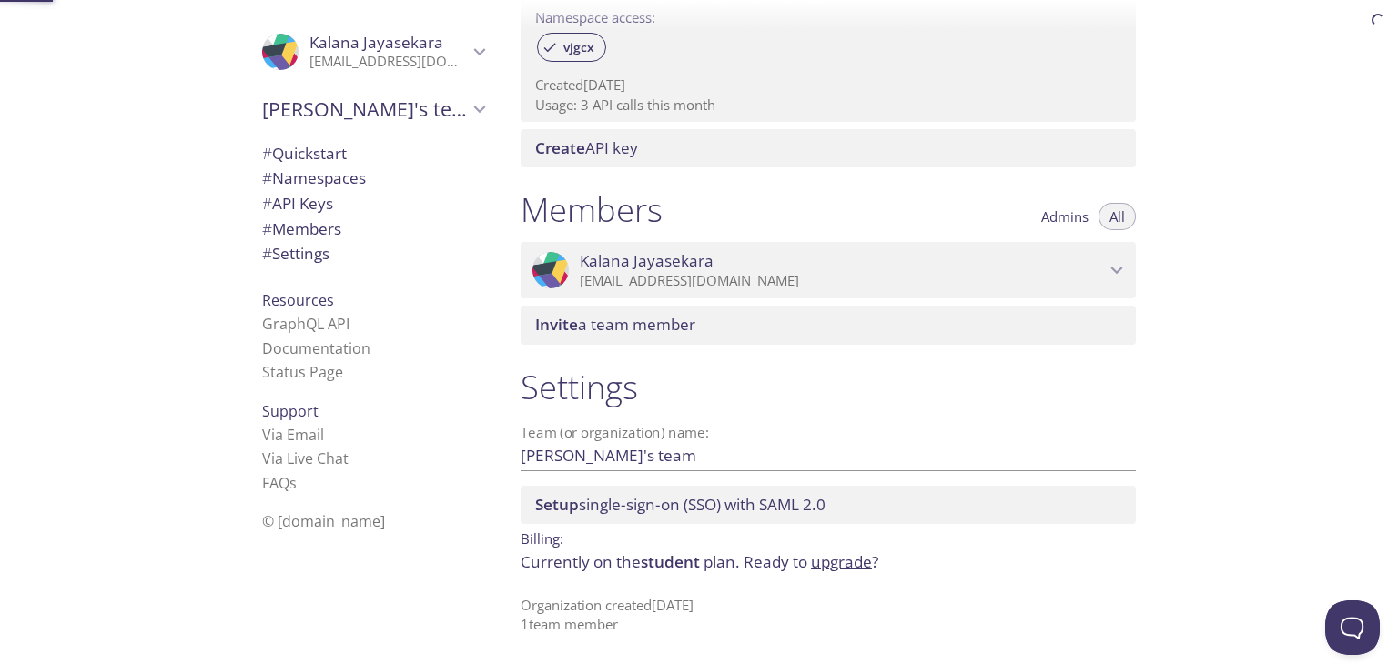
scroll to position [628, 0]
click at [308, 321] on link "GraphQL API" at bounding box center [305, 324] width 87 height 20
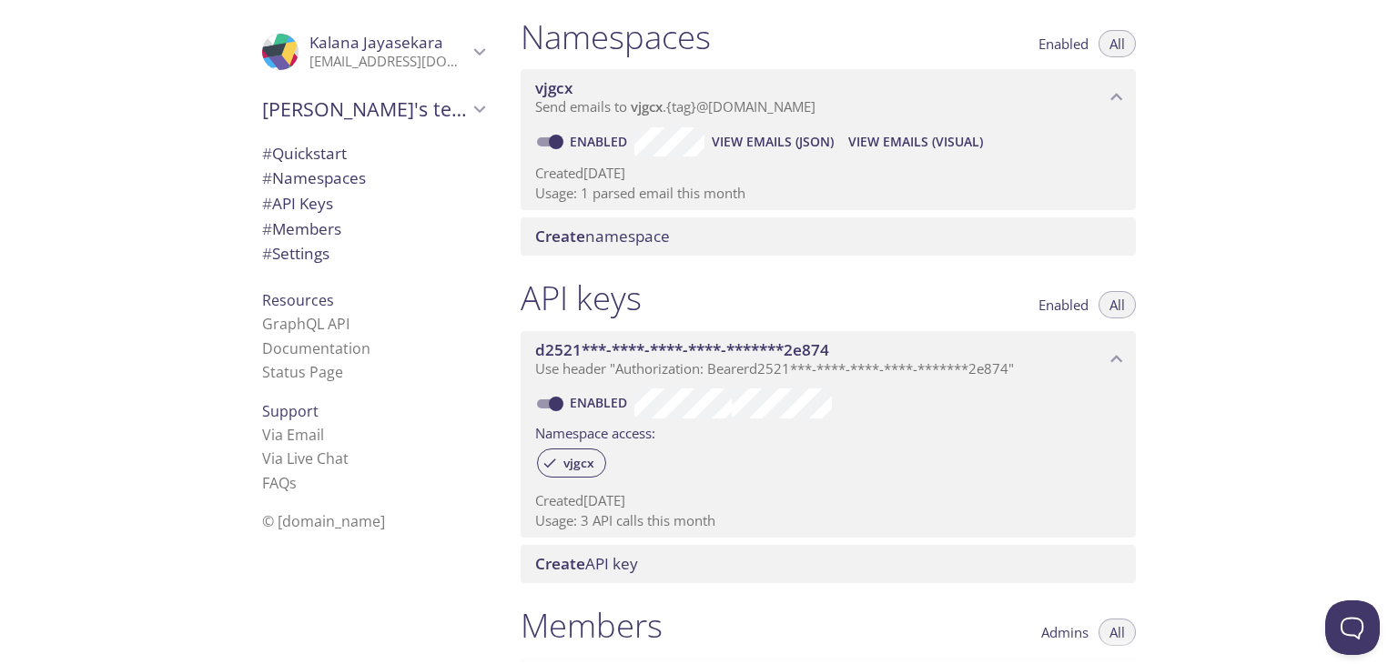
scroll to position [182, 0]
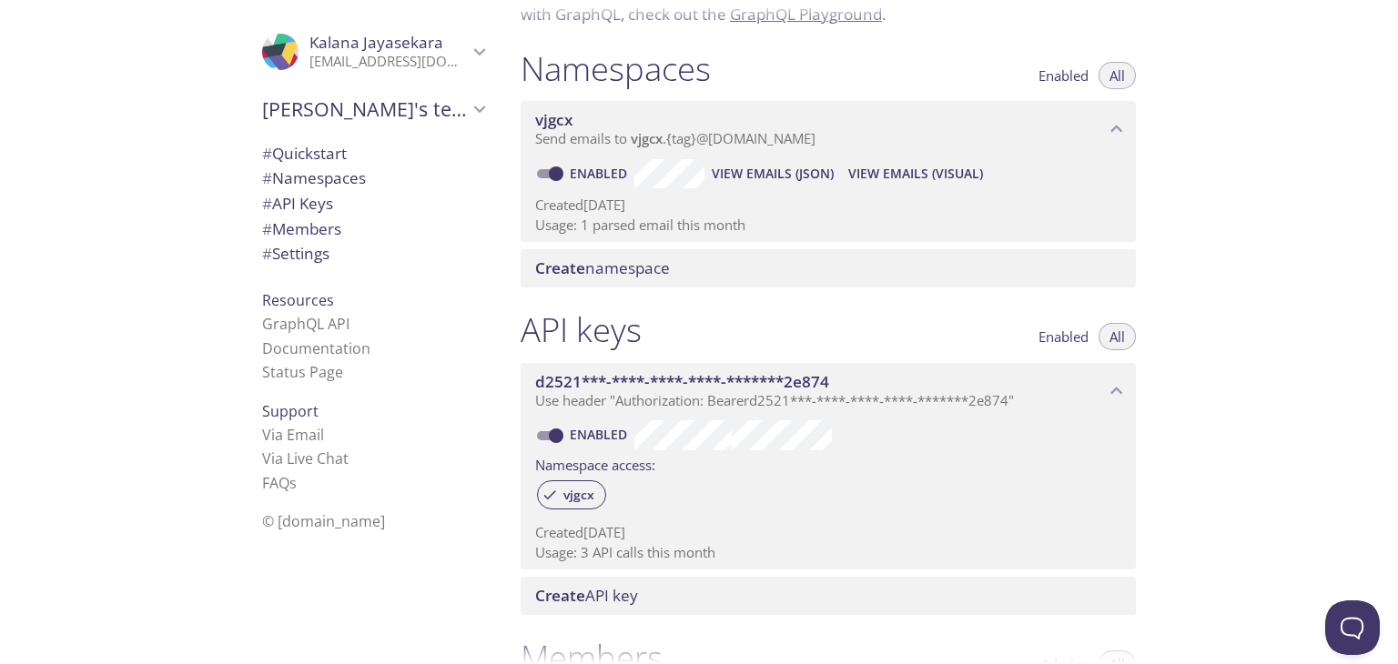
drag, startPoint x: 104, startPoint y: 364, endPoint x: 127, endPoint y: 345, distance: 30.4
click at [106, 364] on div ".cls-1 { fill: #6d5ca8; } .cls-2 { fill: #3fc191; } .cls-3 { fill: #3b4752; } .…" at bounding box center [253, 332] width 506 height 664
click at [1285, 429] on div "Quickstart Send a test email to [EMAIL_ADDRESS][DOMAIN_NAME] and then click her…" at bounding box center [952, 332] width 892 height 664
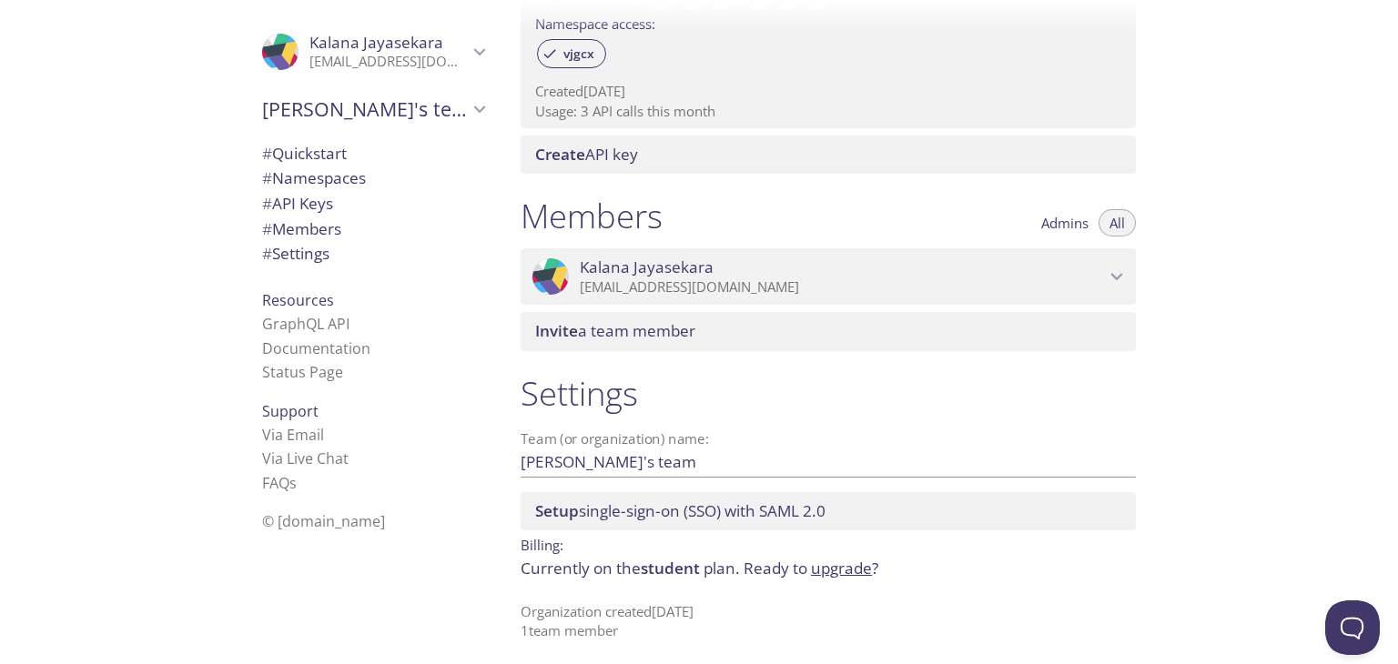
scroll to position [630, 0]
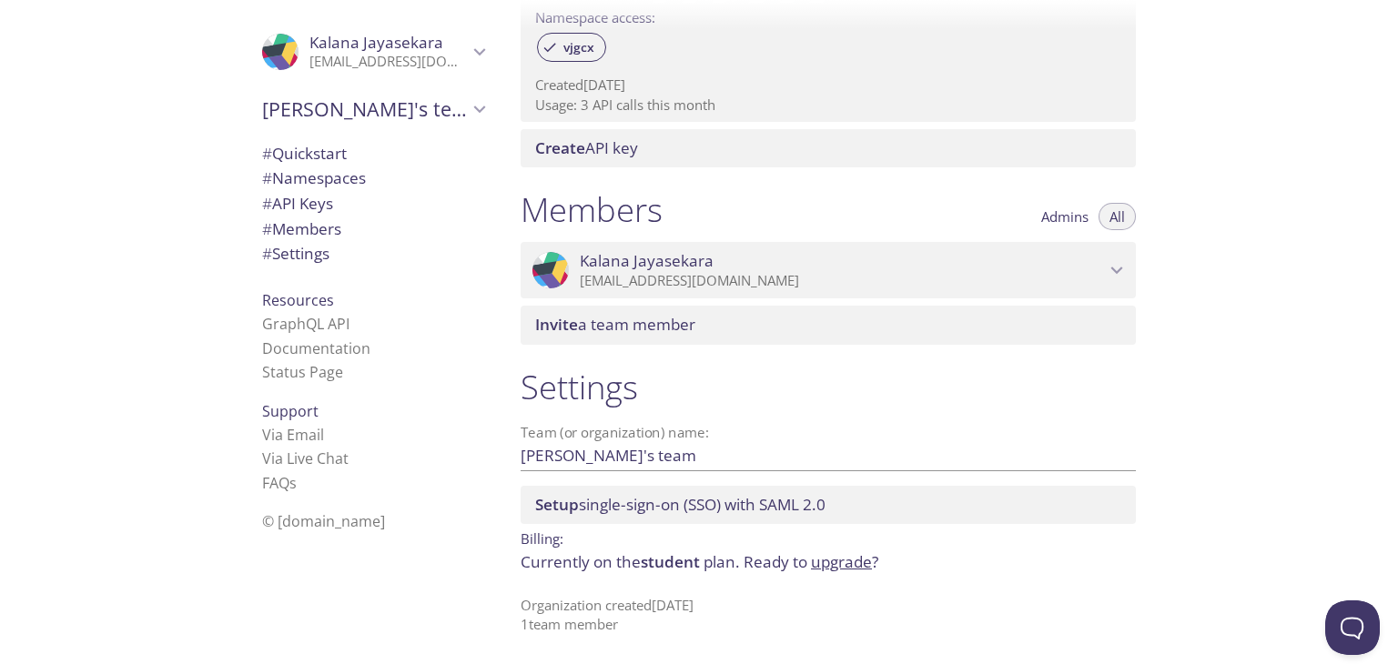
click at [1262, 407] on div "Quickstart Send a test email to [EMAIL_ADDRESS][DOMAIN_NAME] and then click her…" at bounding box center [952, 332] width 892 height 664
click at [713, 494] on span "Setup single-sign-on (SSO) with [PERSON_NAME] 2.0" at bounding box center [680, 504] width 290 height 21
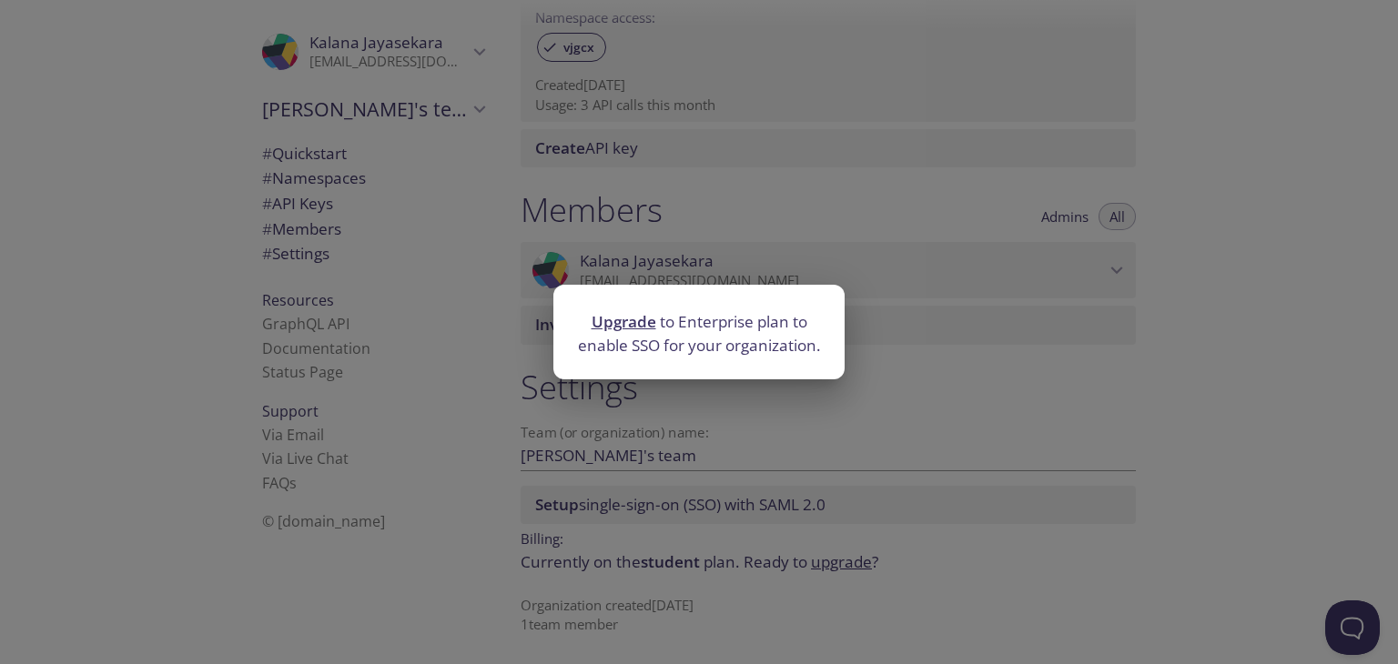
click at [995, 435] on div "Upgrade to Enterprise plan to enable SSO for your organization." at bounding box center [699, 332] width 1398 height 664
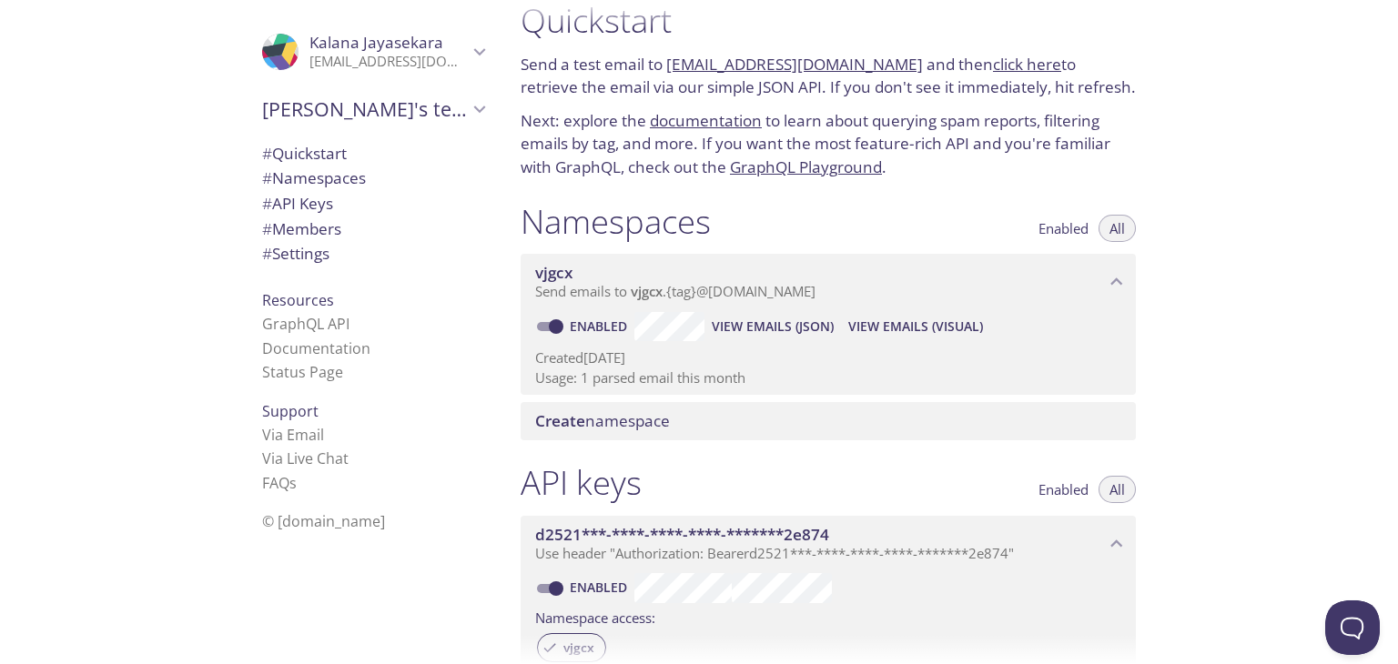
scroll to position [0, 0]
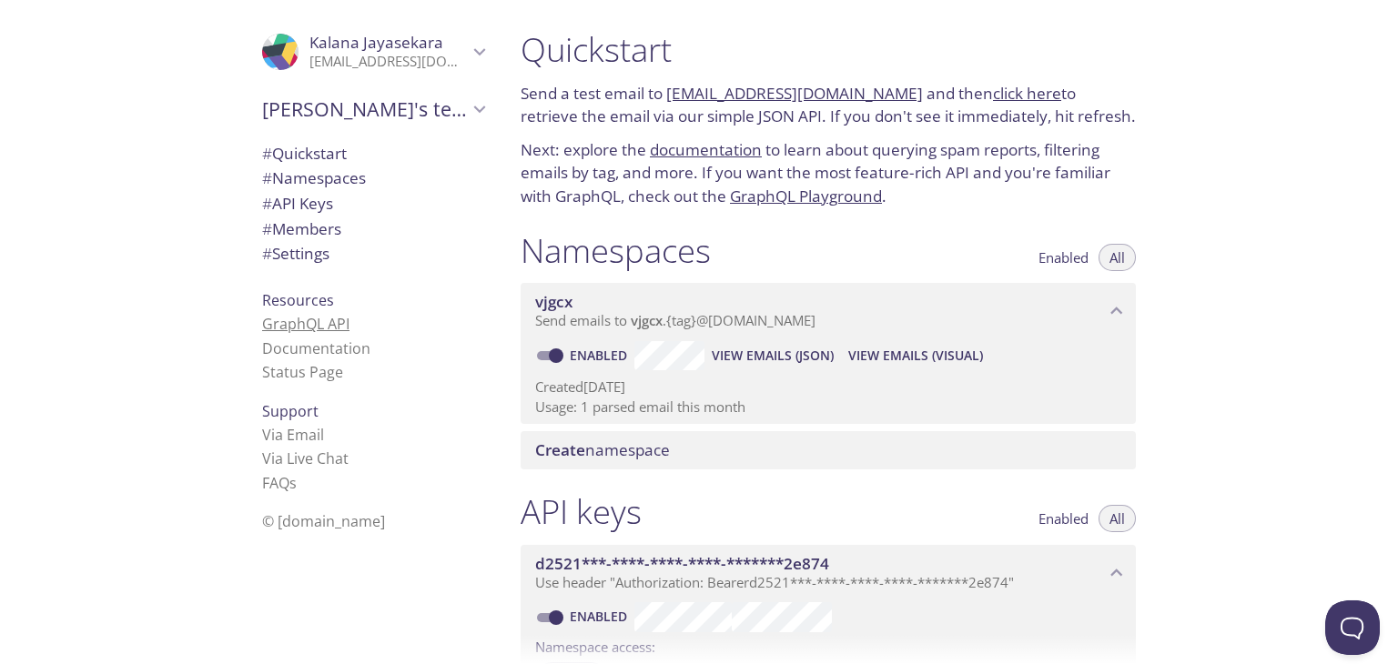
click at [305, 328] on link "GraphQL API" at bounding box center [305, 324] width 87 height 20
click at [306, 368] on link "Status Page" at bounding box center [302, 372] width 81 height 20
